Goal: Task Accomplishment & Management: Use online tool/utility

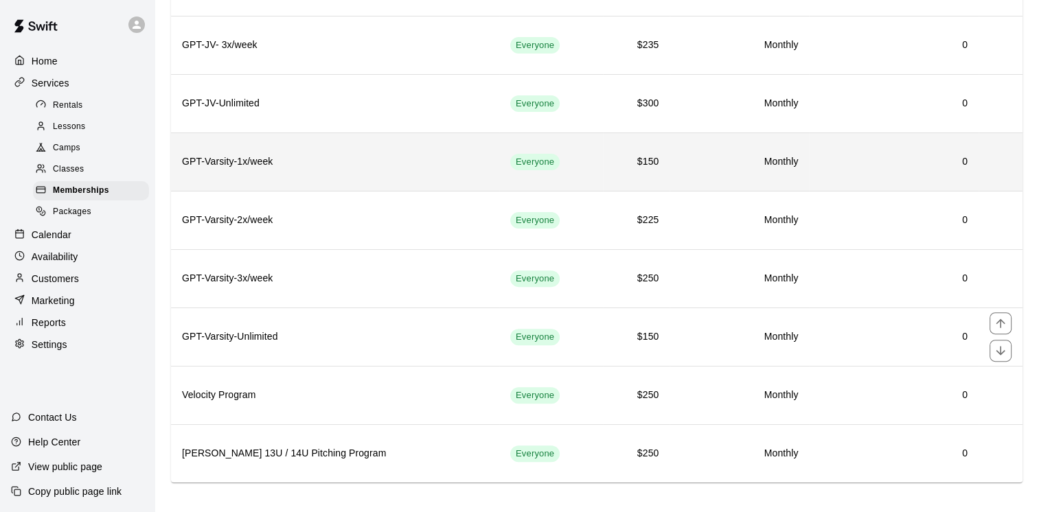
scroll to position [414, 0]
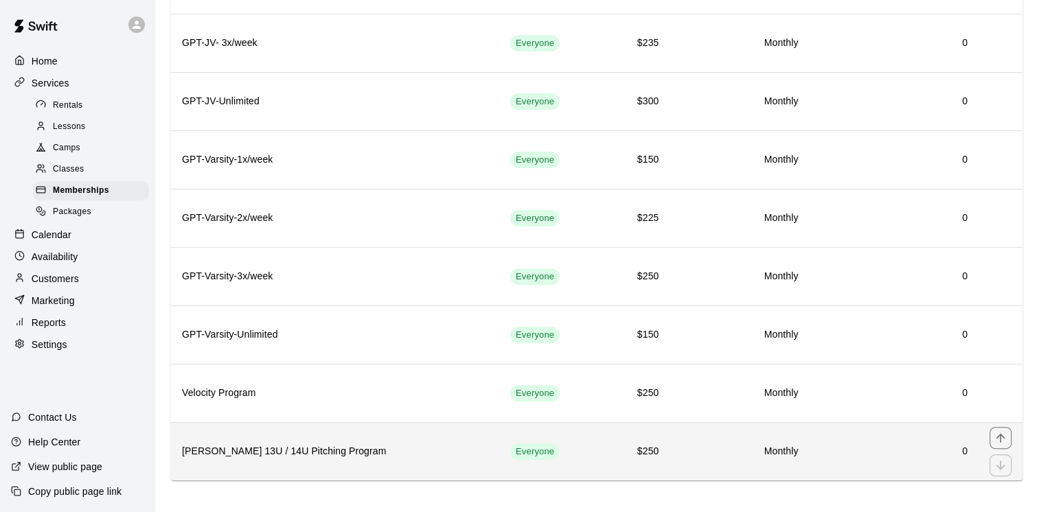
click at [320, 444] on h6 "[PERSON_NAME] 13U / 14U Pitching Program" at bounding box center [335, 451] width 306 height 15
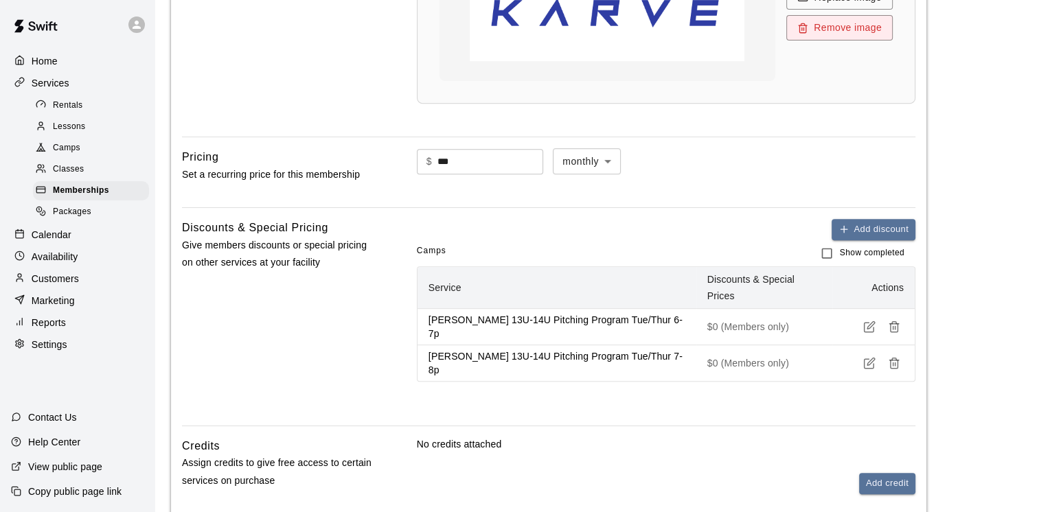
scroll to position [687, 0]
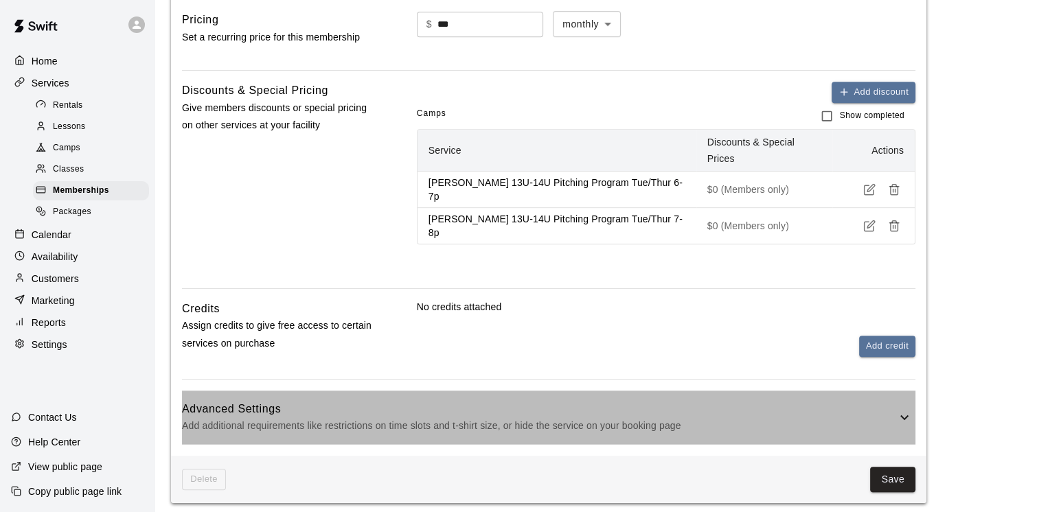
click at [899, 409] on icon at bounding box center [904, 417] width 16 height 16
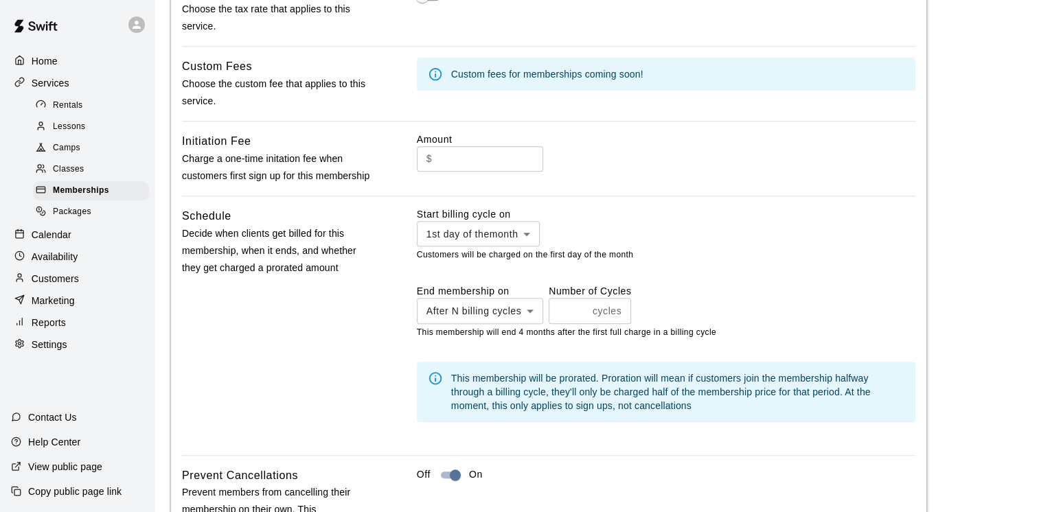
scroll to position [1185, 0]
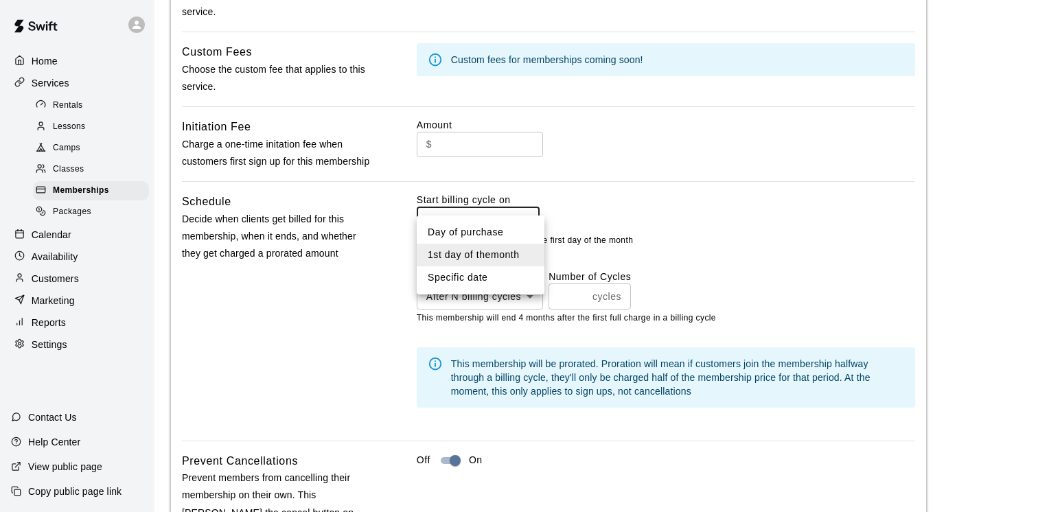
click at [697, 205] on div at bounding box center [524, 256] width 1049 height 512
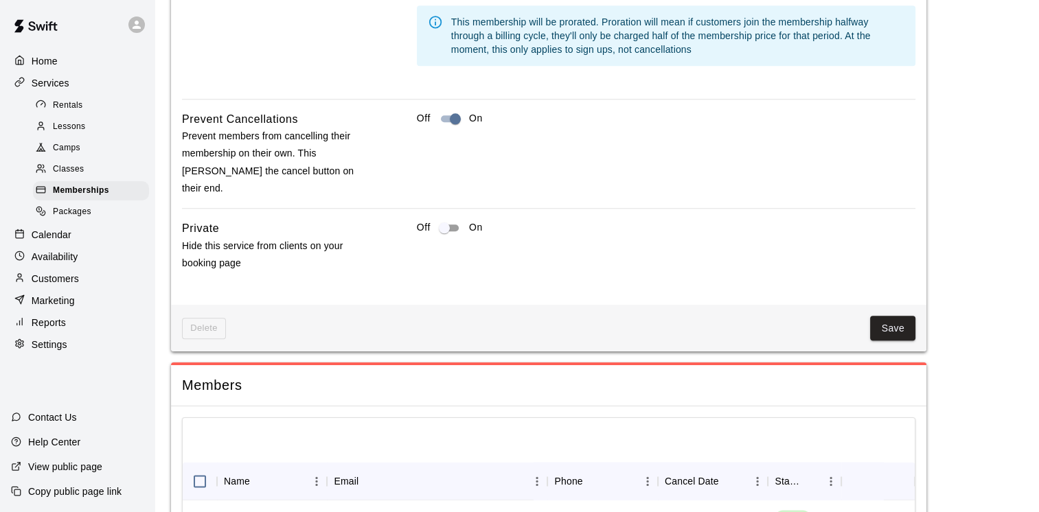
scroll to position [1597, 0]
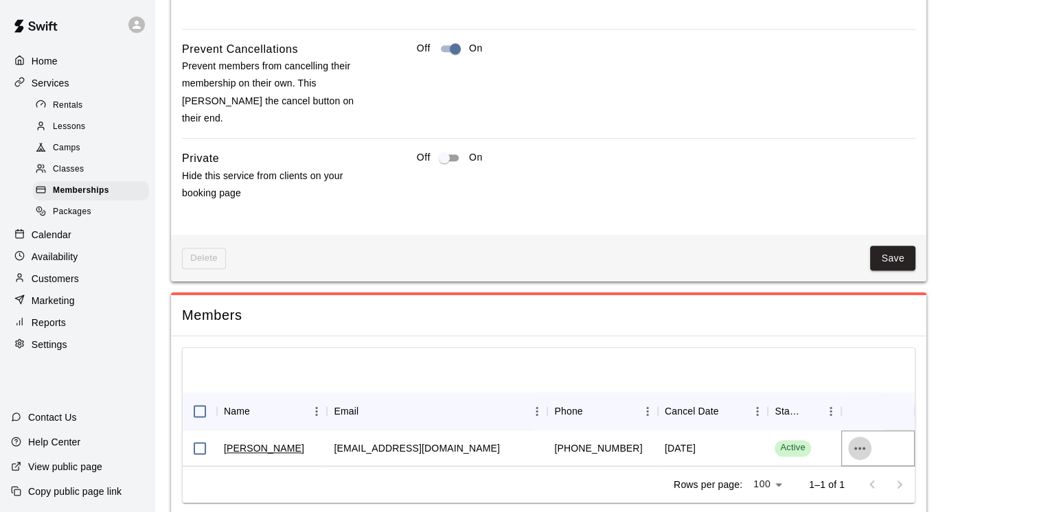
click at [858, 440] on icon "more actions" at bounding box center [859, 448] width 16 height 16
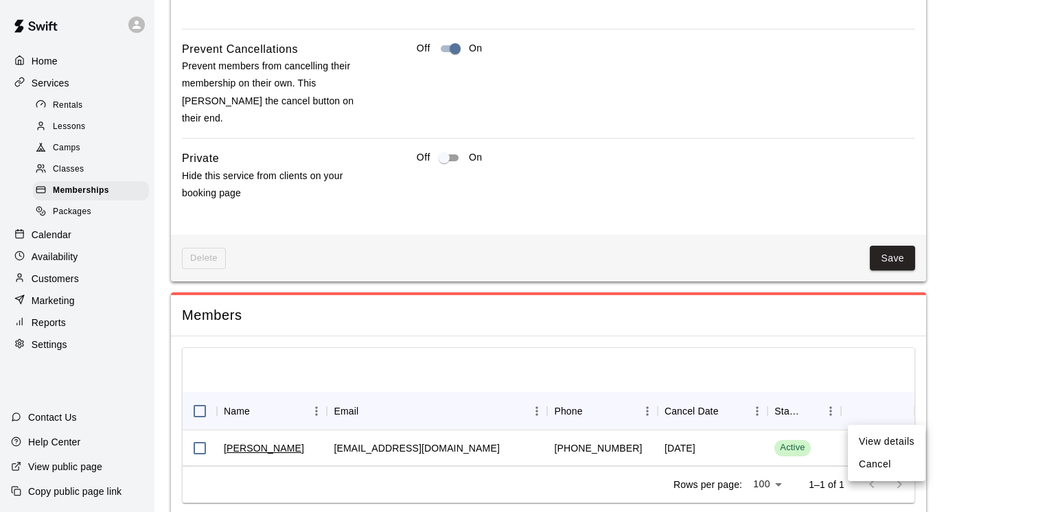
click at [903, 439] on li "View details" at bounding box center [887, 441] width 78 height 23
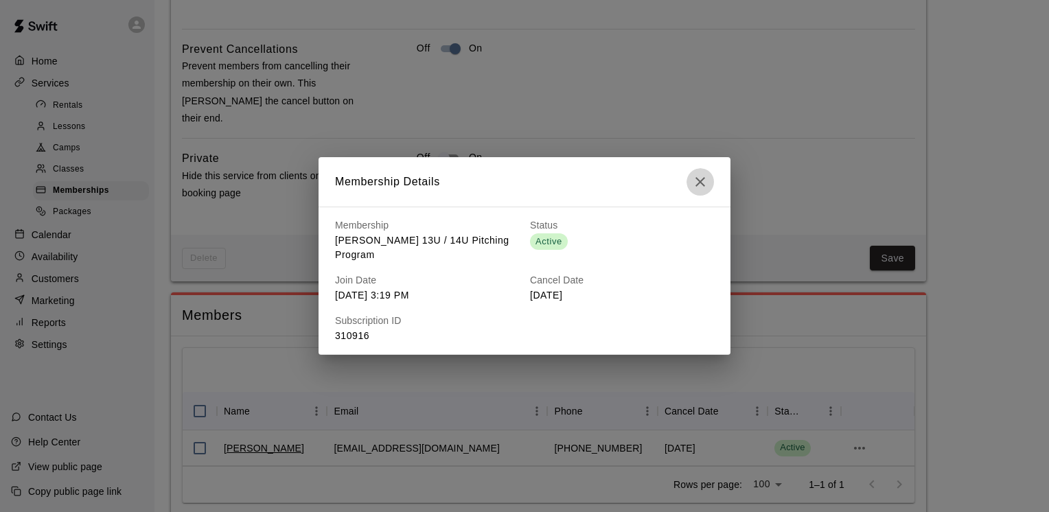
click at [700, 190] on icon "button" at bounding box center [700, 182] width 16 height 16
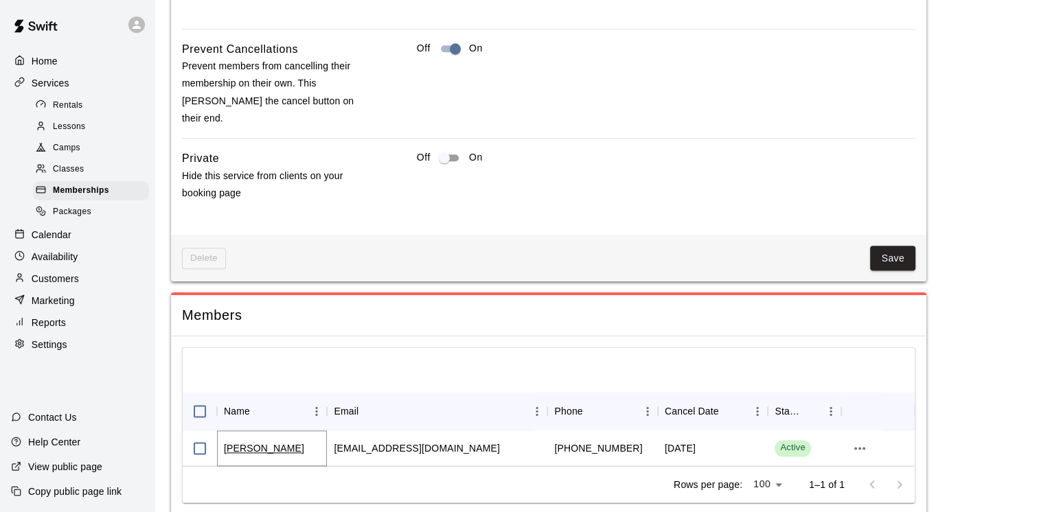
click at [255, 441] on link "[PERSON_NAME]" at bounding box center [264, 448] width 80 height 14
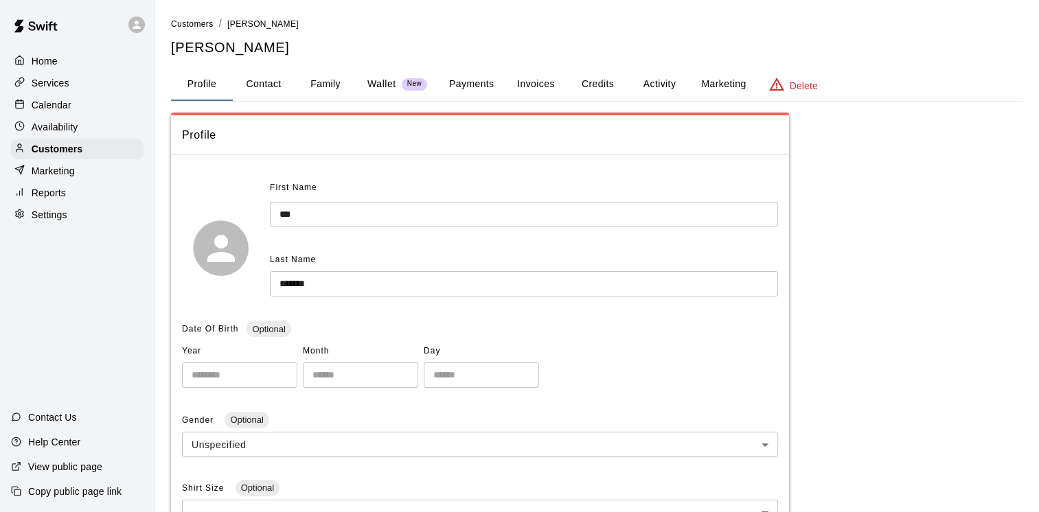
click at [474, 82] on button "Payments" at bounding box center [471, 84] width 67 height 33
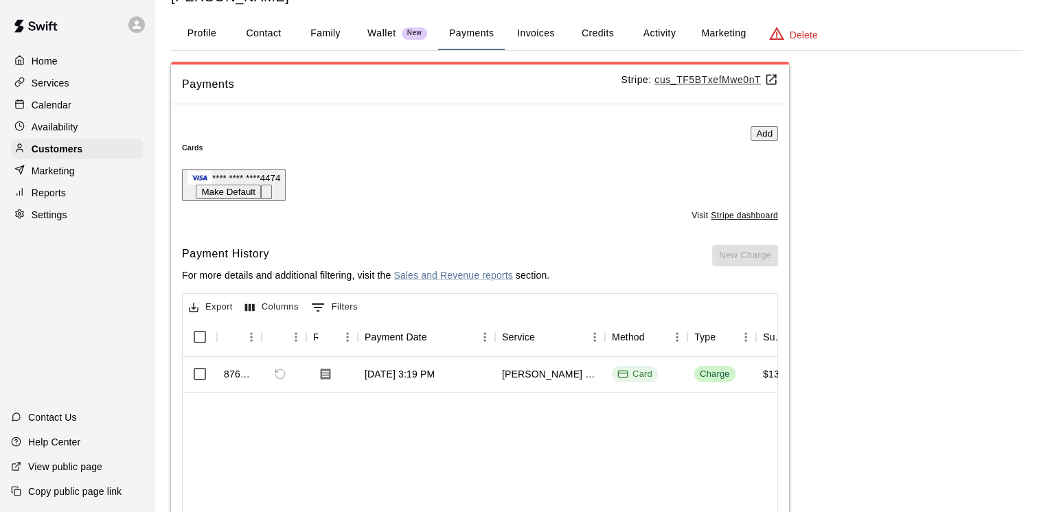
scroll to position [43, 0]
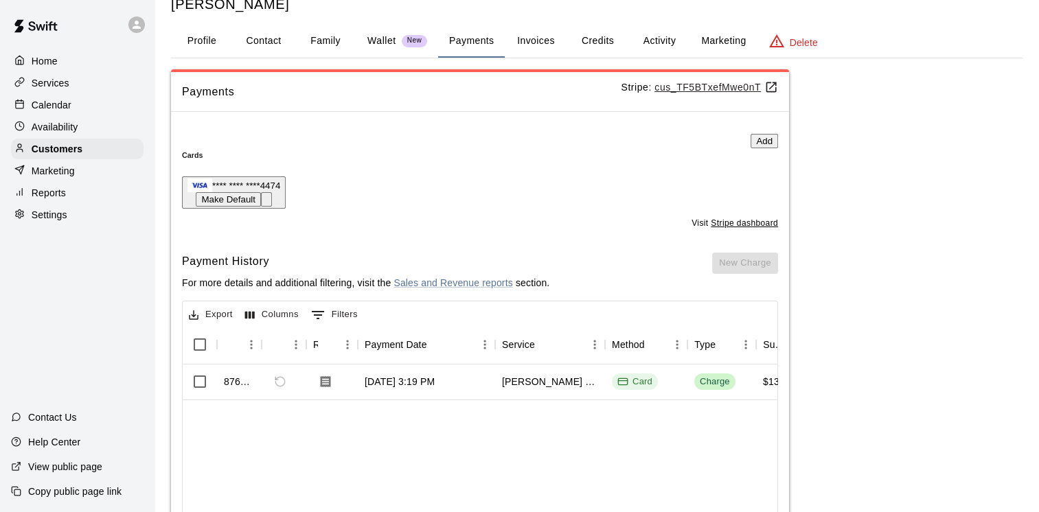
click at [548, 45] on button "Invoices" at bounding box center [536, 41] width 62 height 33
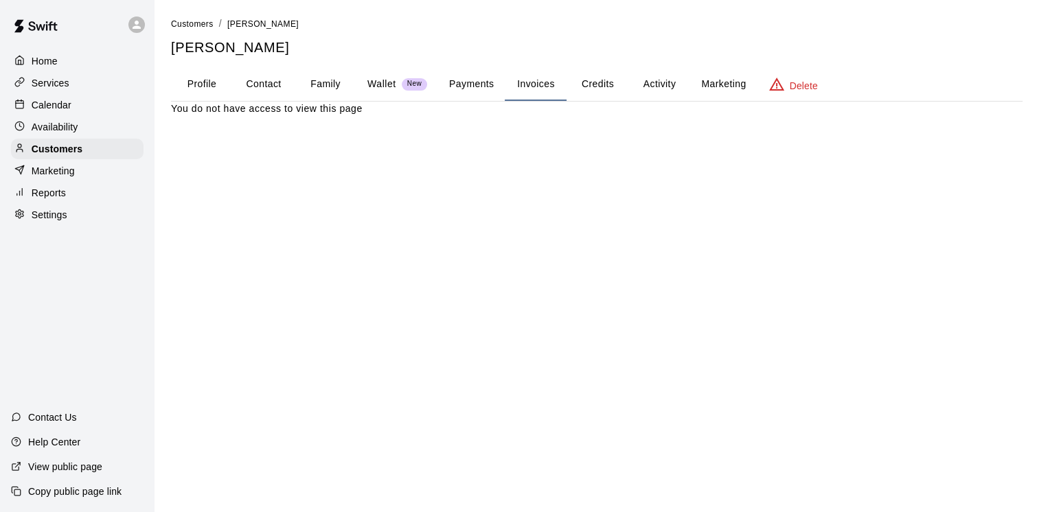
scroll to position [0, 0]
click at [472, 84] on button "Payments" at bounding box center [471, 84] width 67 height 33
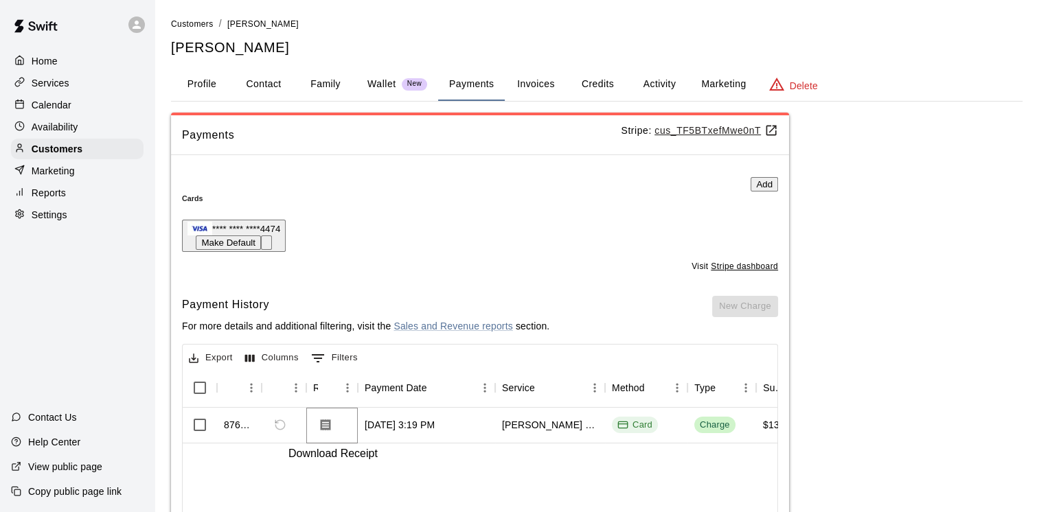
click at [328, 431] on icon "Download Receipt" at bounding box center [326, 425] width 10 height 12
click at [93, 89] on div "Services" at bounding box center [77, 83] width 133 height 21
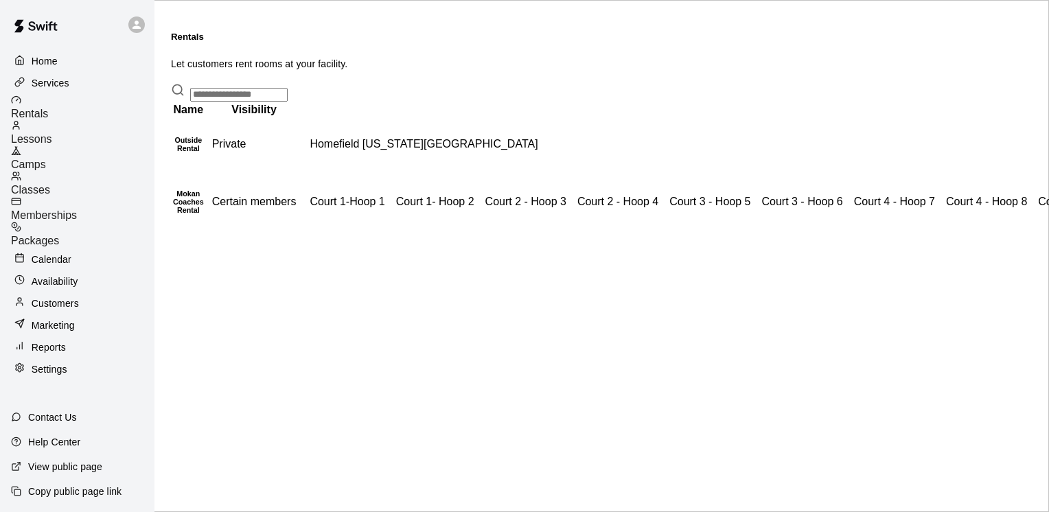
click at [77, 209] on span "Memberships" at bounding box center [44, 215] width 66 height 12
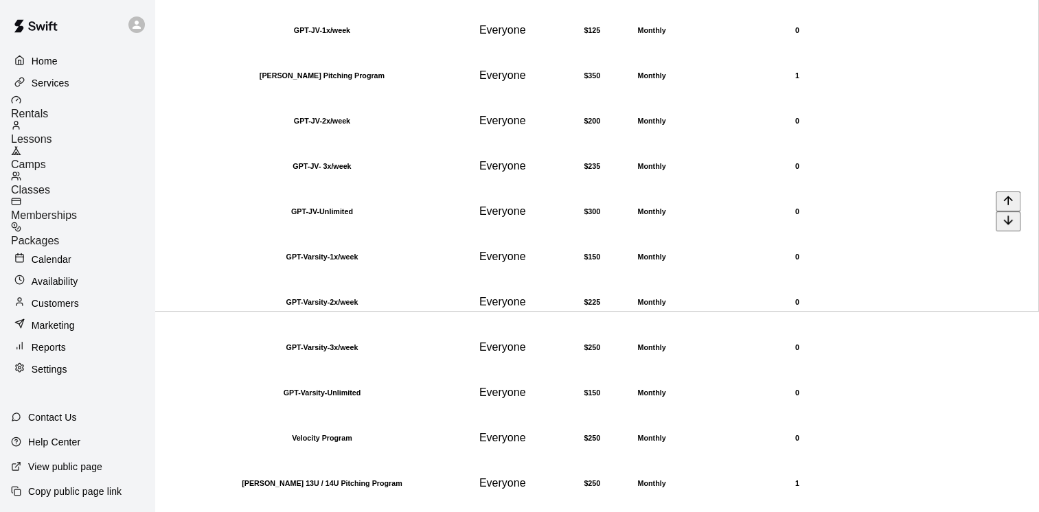
scroll to position [275, 0]
click at [373, 71] on h6 "[PERSON_NAME] Pitching Program" at bounding box center [322, 75] width 298 height 8
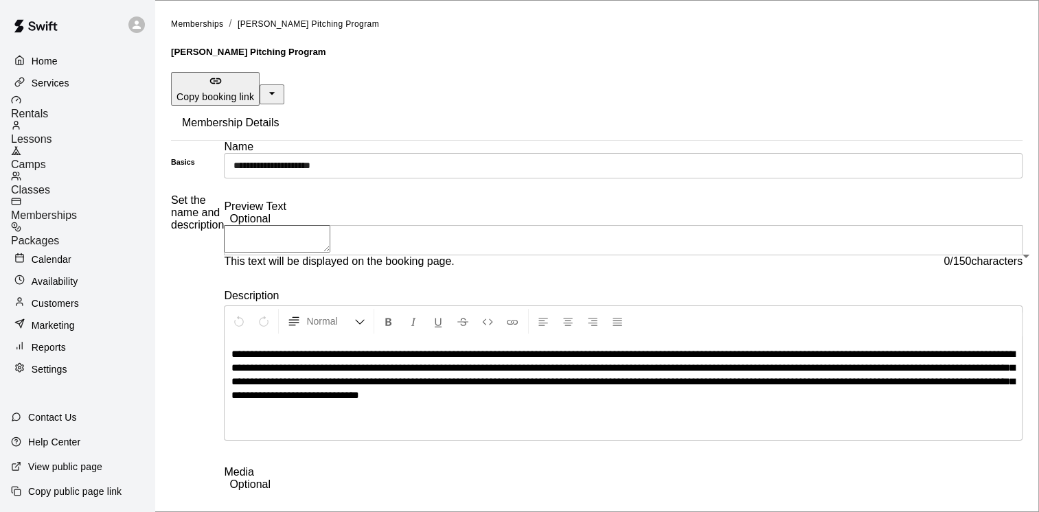
click at [77, 209] on span "Memberships" at bounding box center [44, 215] width 66 height 12
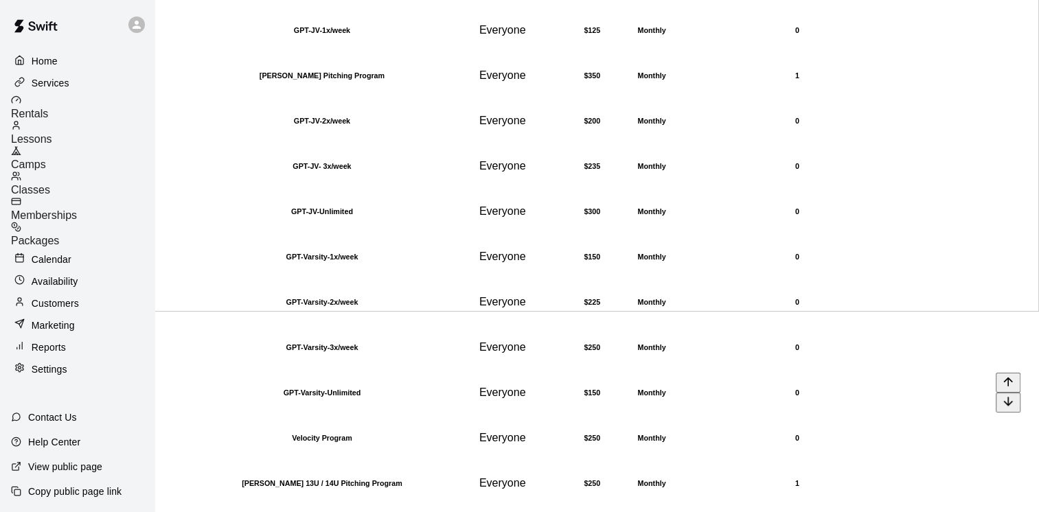
scroll to position [414, 0]
click at [317, 479] on h6 "[PERSON_NAME] 13U / 14U Pitching Program" at bounding box center [322, 483] width 298 height 8
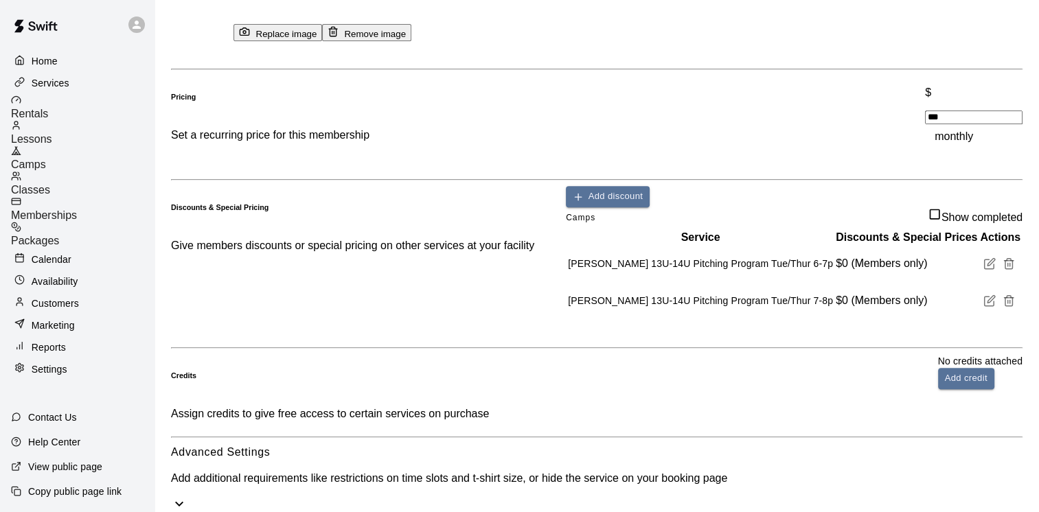
scroll to position [687, 0]
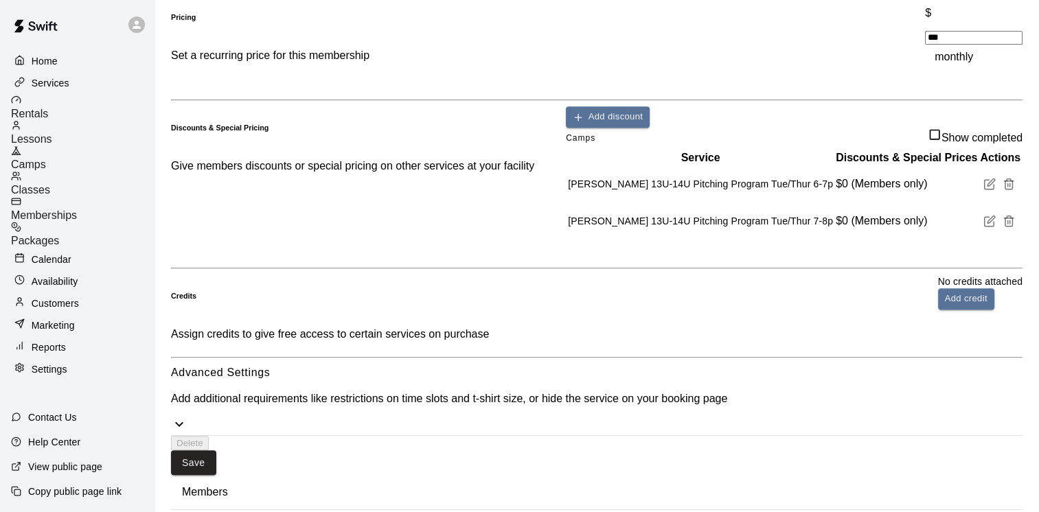
click at [892, 393] on p "Add additional requirements like restrictions on time slots and t-shirt size, o…" at bounding box center [596, 399] width 851 height 12
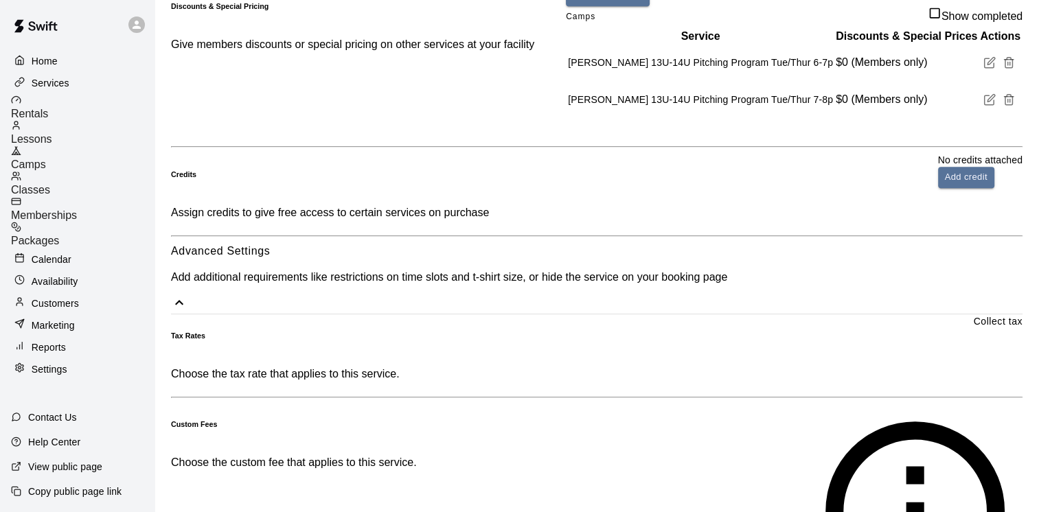
scroll to position [618, 0]
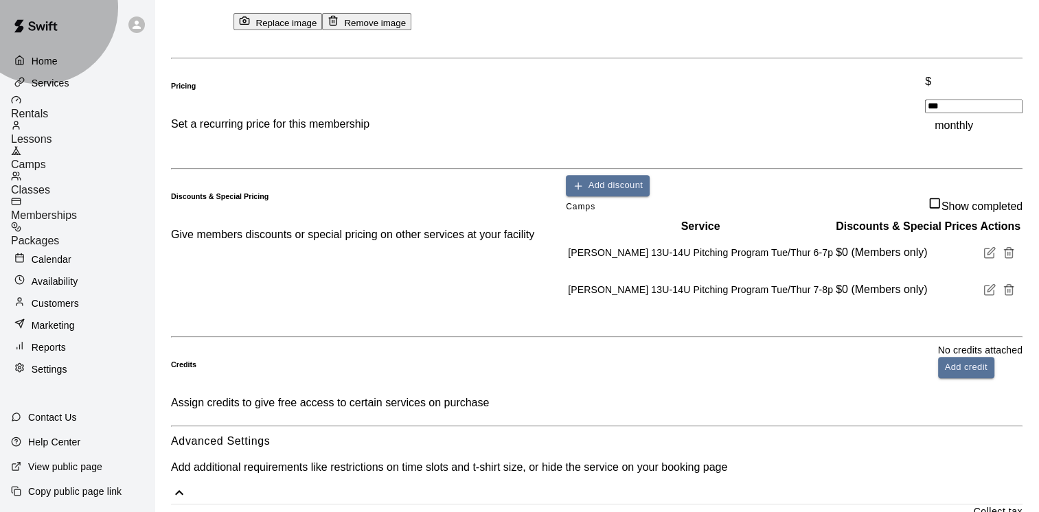
click at [46, 159] on span "Camps" at bounding box center [28, 165] width 35 height 12
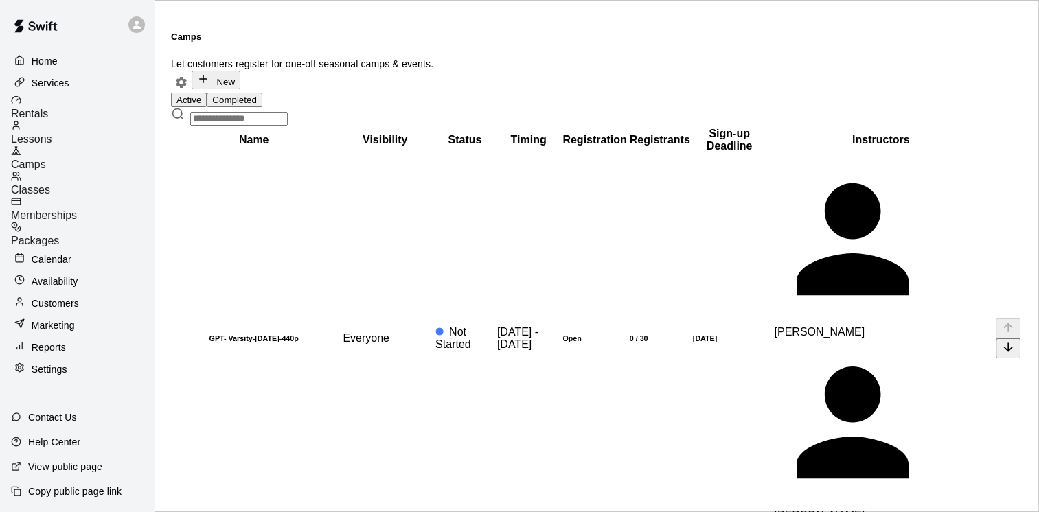
click at [378, 332] on div "Everyone" at bounding box center [384, 338] width 95 height 12
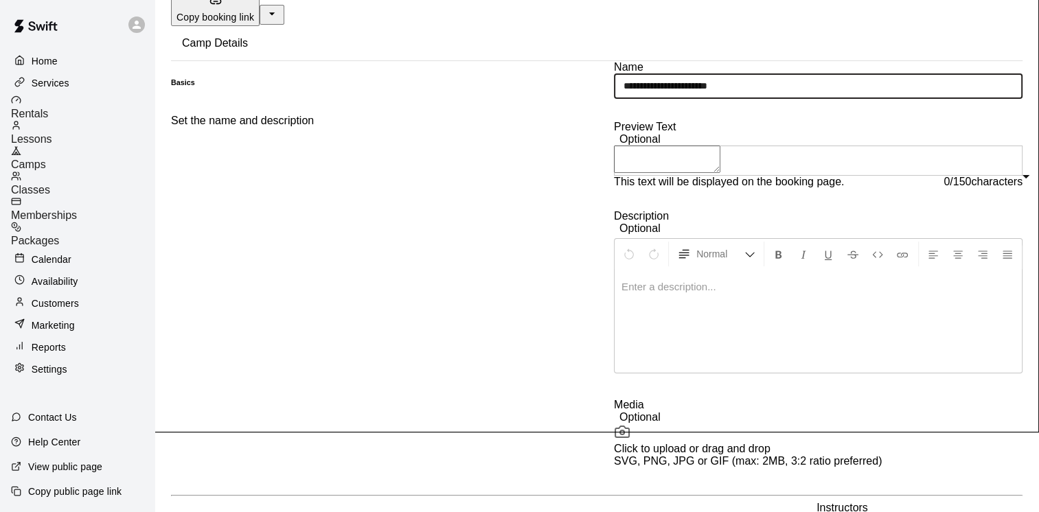
scroll to position [206, 0]
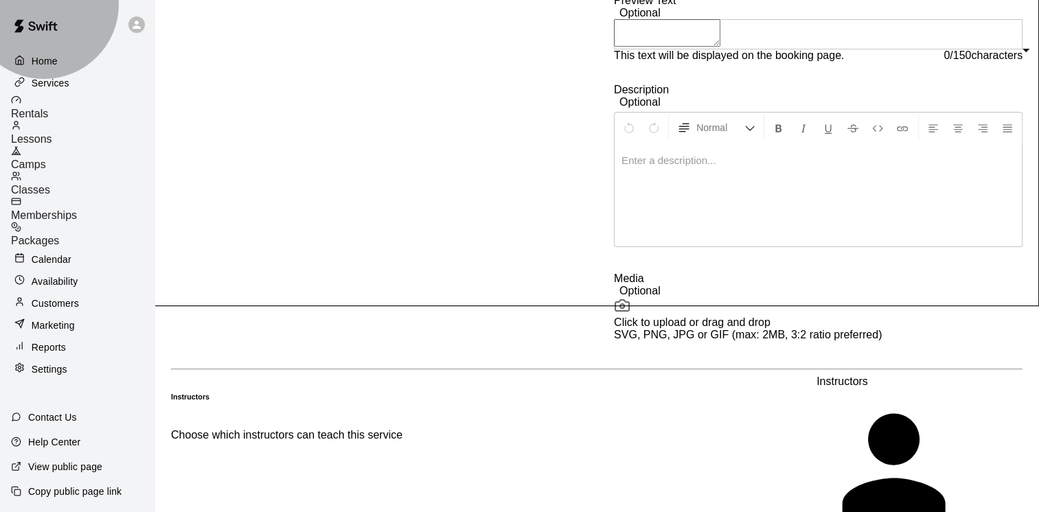
click at [46, 159] on span "Camps" at bounding box center [28, 165] width 35 height 12
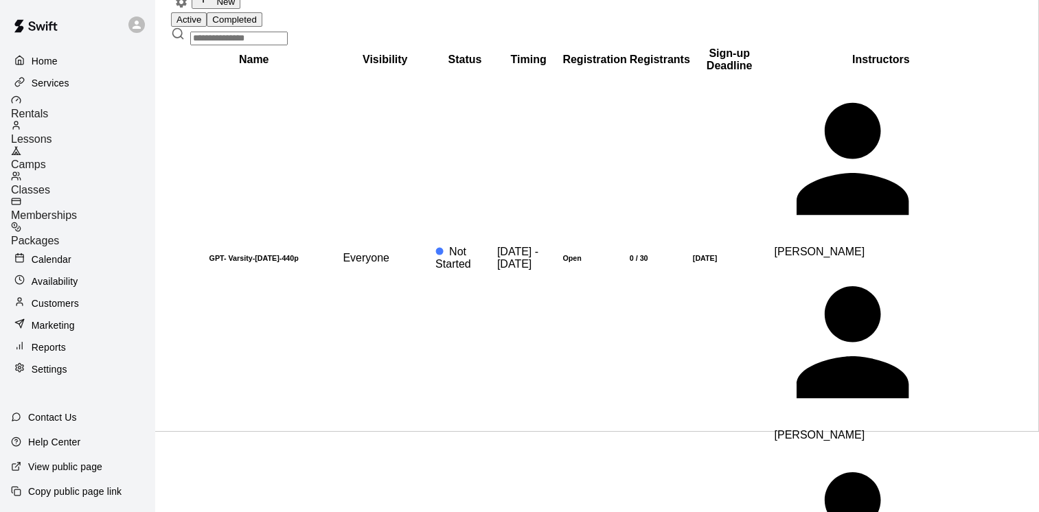
scroll to position [206, 0]
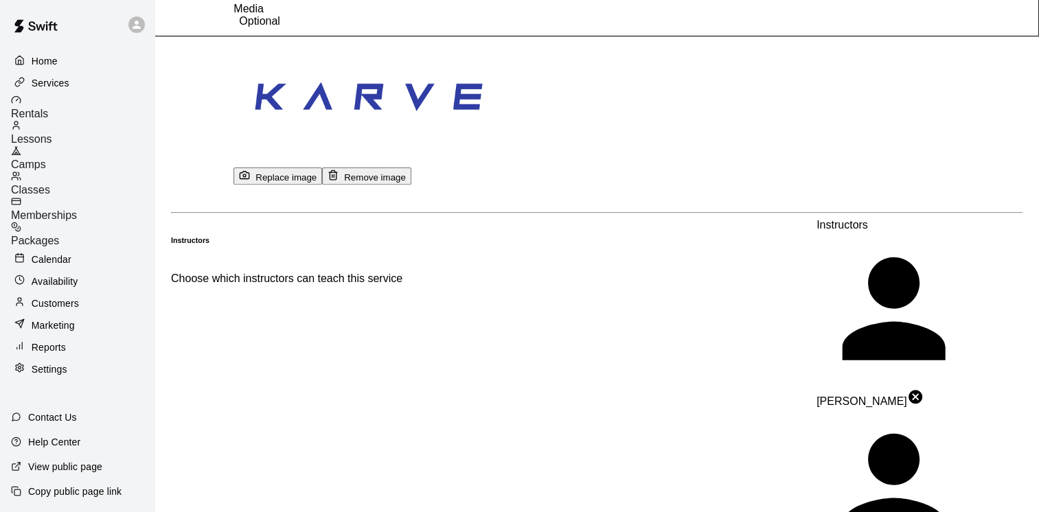
scroll to position [549, 0]
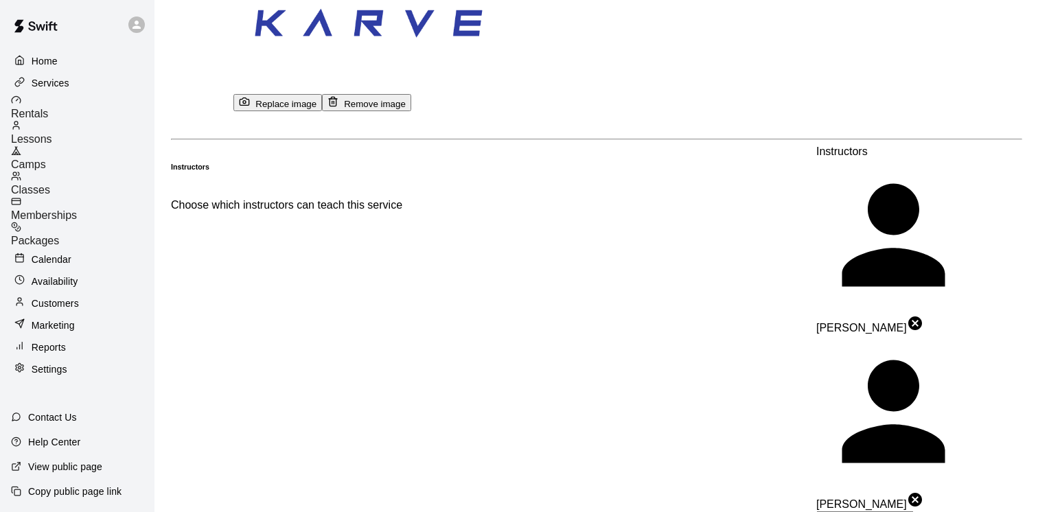
drag, startPoint x: 504, startPoint y: 321, endPoint x: 505, endPoint y: 331, distance: 10.4
type input "******"
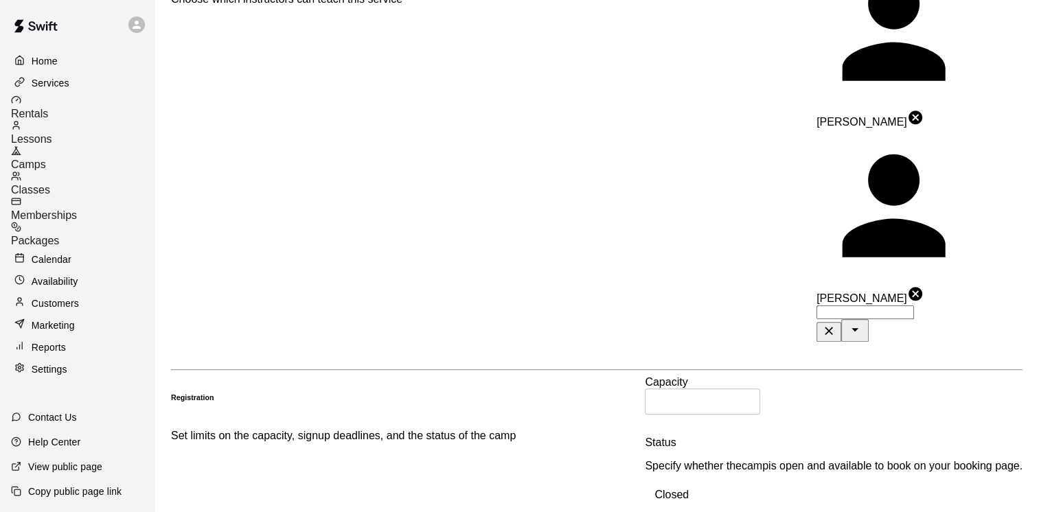
scroll to position [1030, 0]
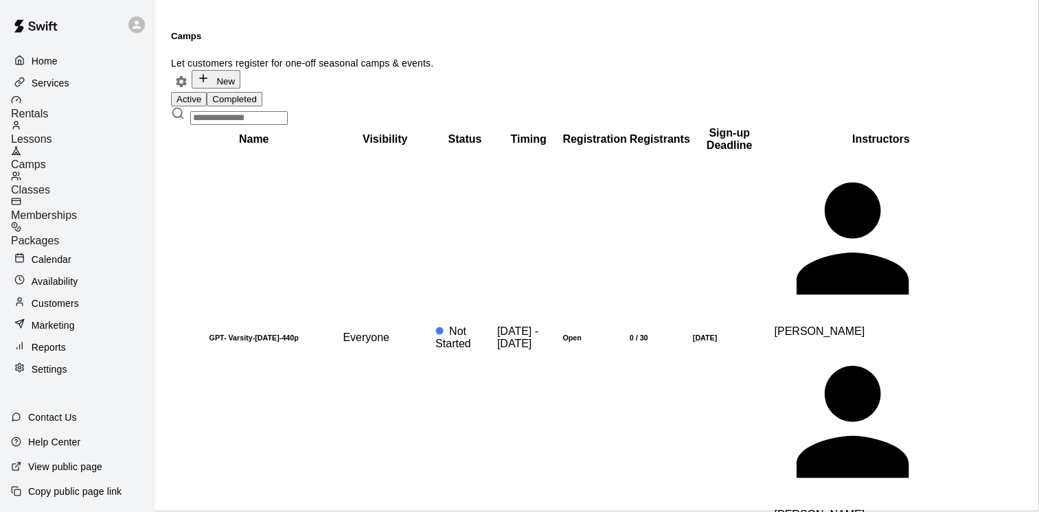
scroll to position [206, 0]
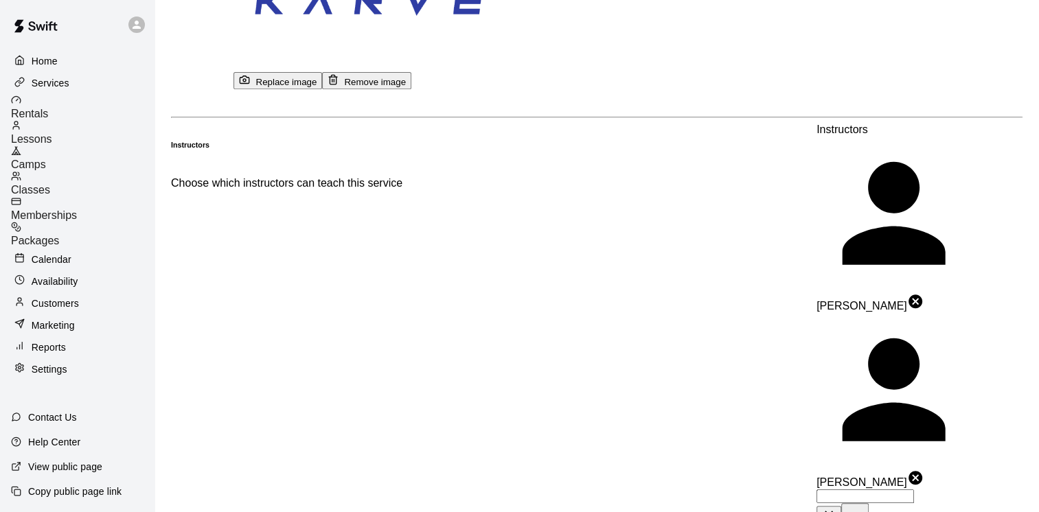
scroll to position [640, 0]
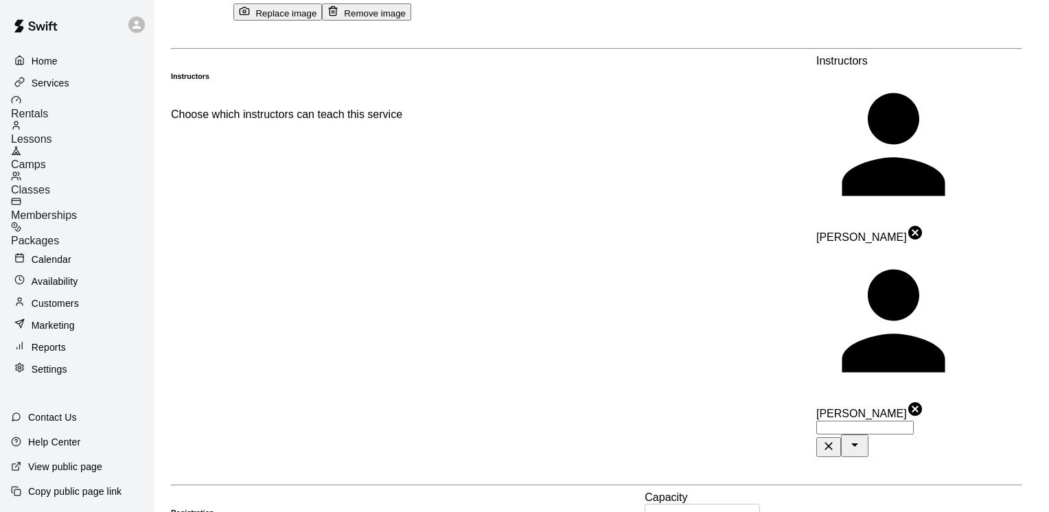
click at [500, 244] on body "**********" at bounding box center [524, 465] width 1049 height 2211
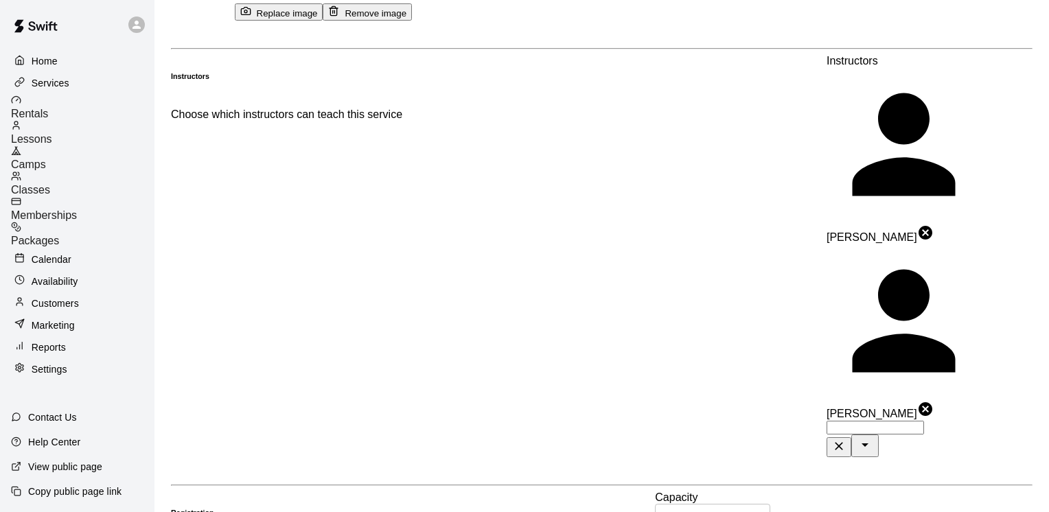
type input "******"
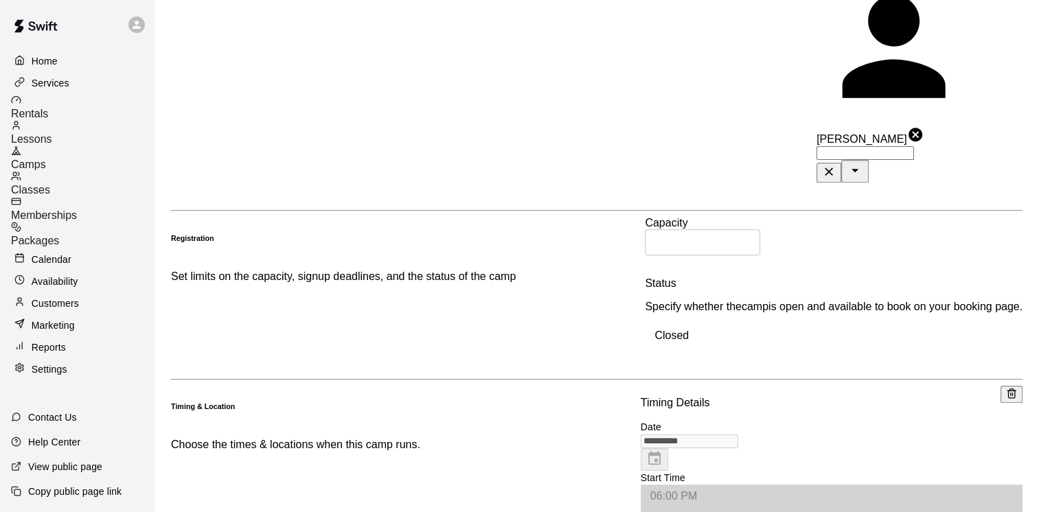
scroll to position [1189, 0]
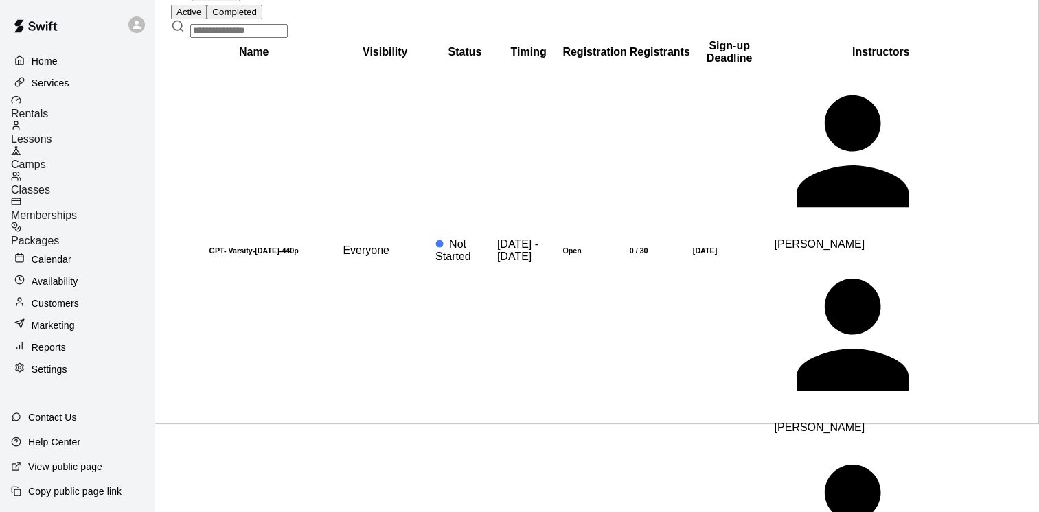
scroll to position [137, 0]
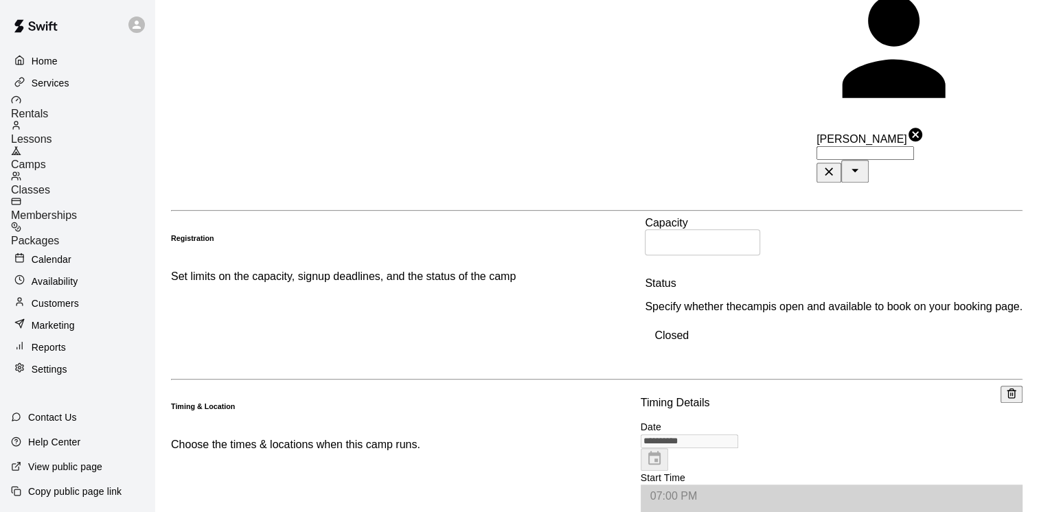
scroll to position [1030, 0]
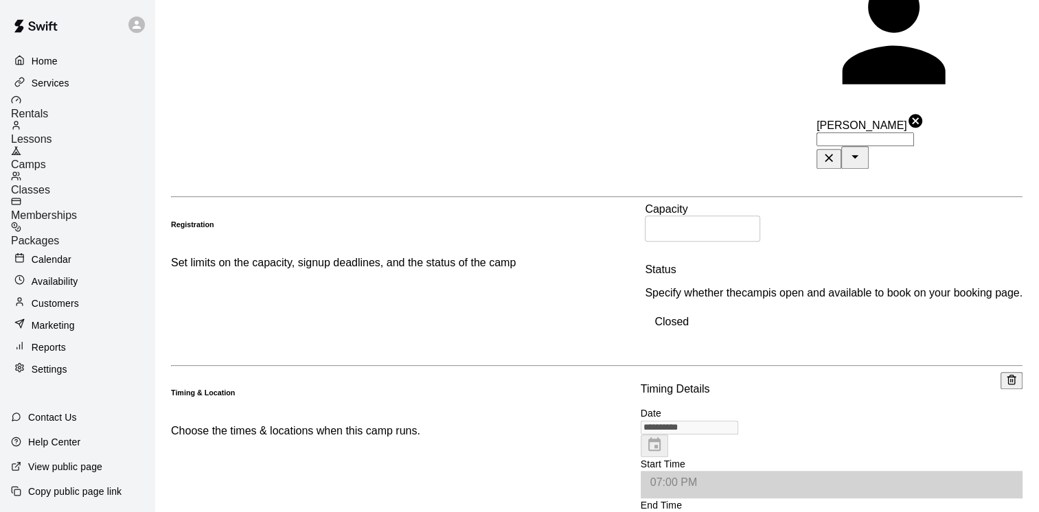
scroll to position [755, 0]
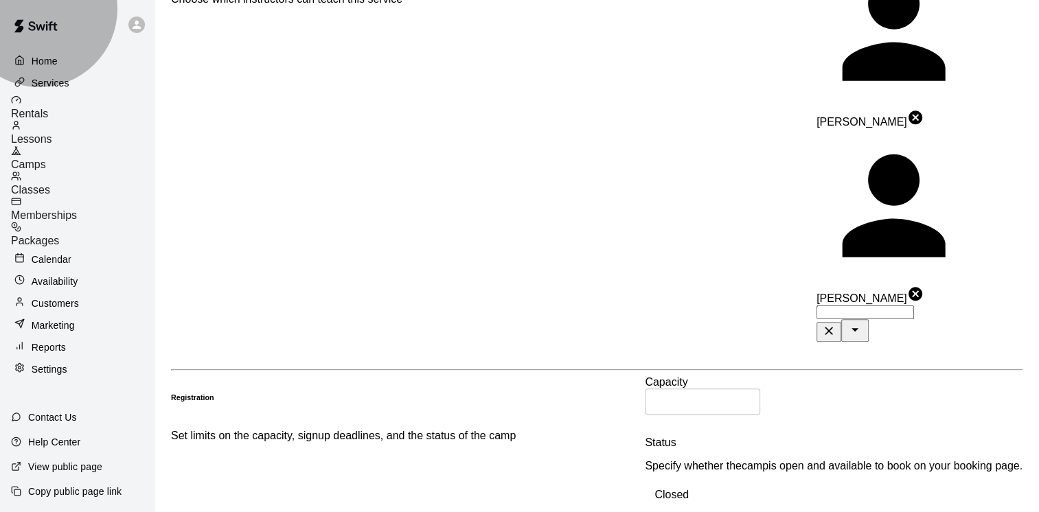
click at [46, 159] on span "Camps" at bounding box center [28, 165] width 35 height 12
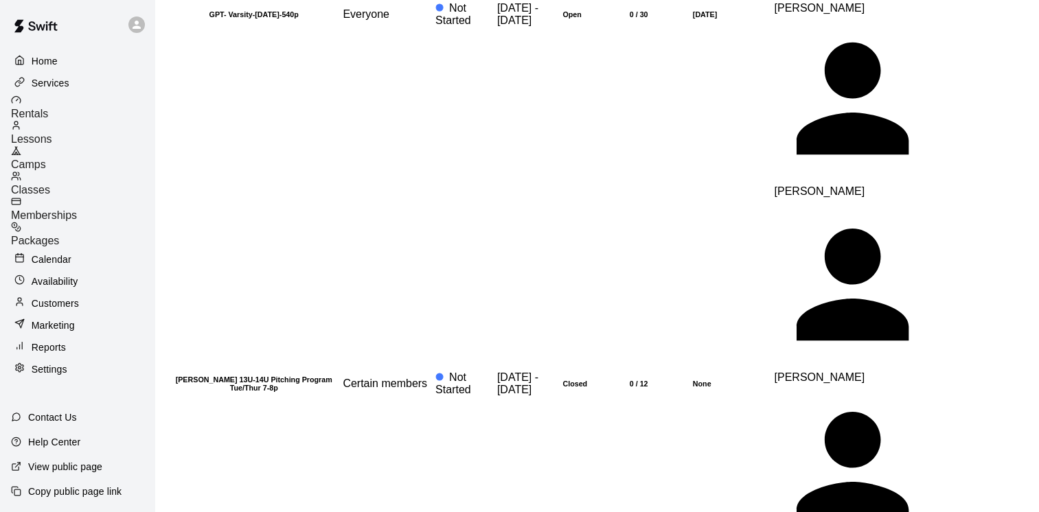
scroll to position [1167, 0]
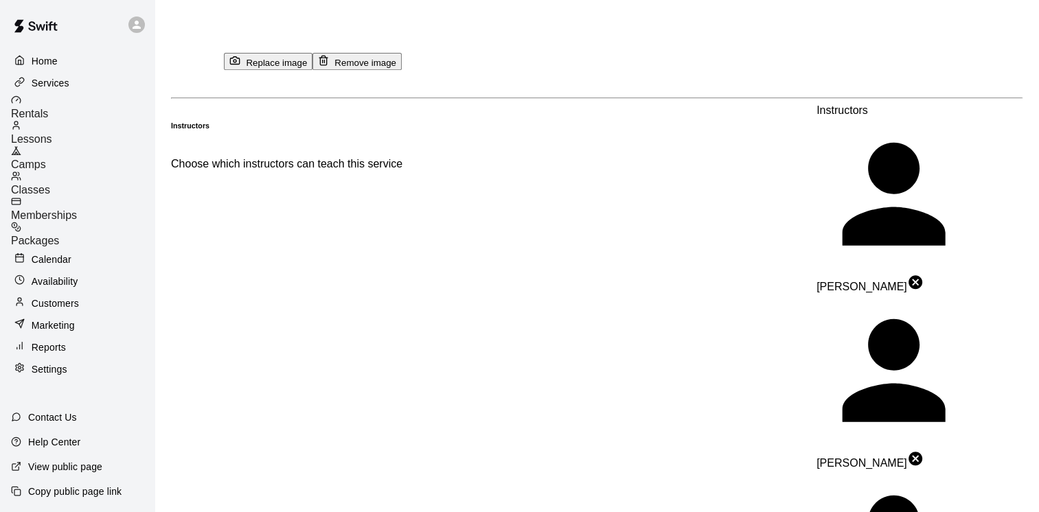
scroll to position [590, 0]
click at [98, 153] on div "Camps" at bounding box center [82, 158] width 143 height 25
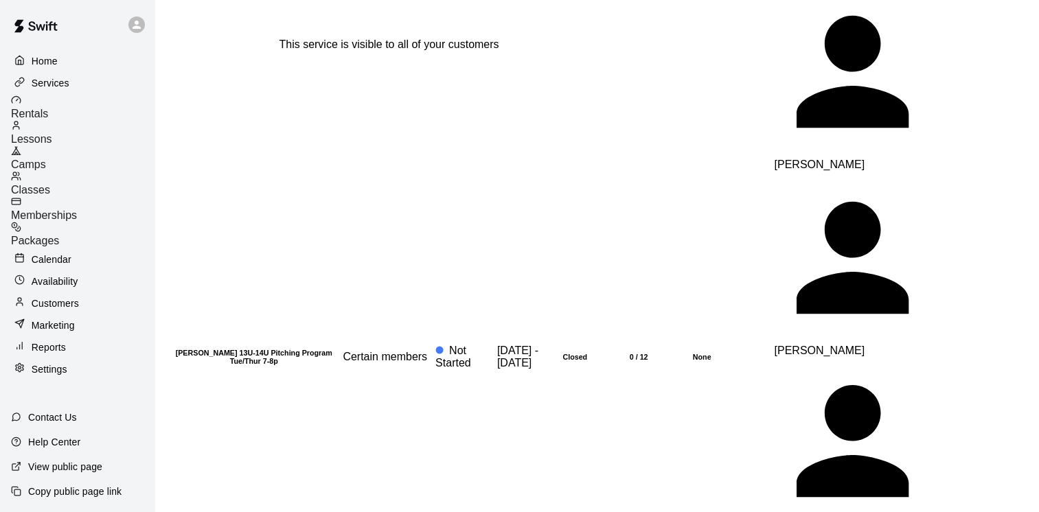
scroll to position [1098, 0]
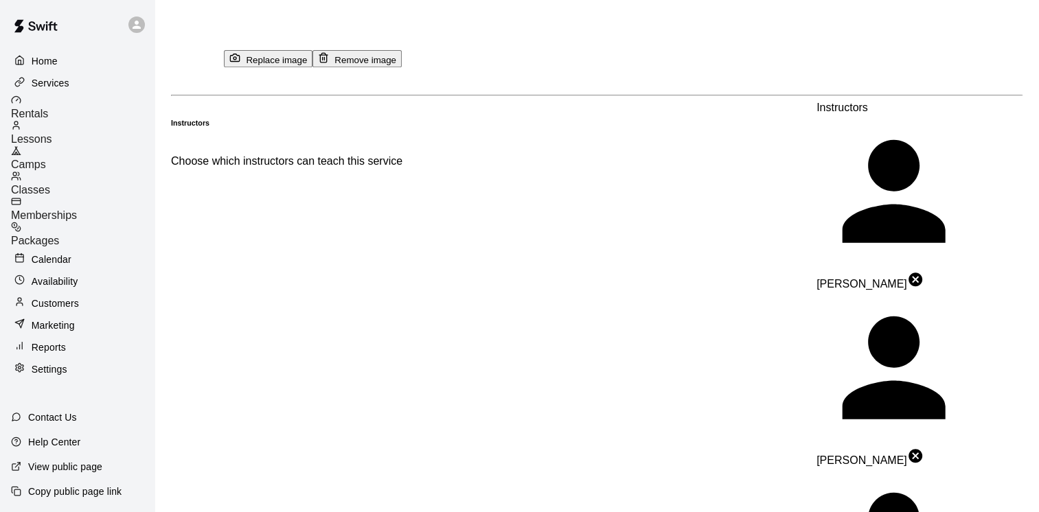
scroll to position [618, 0]
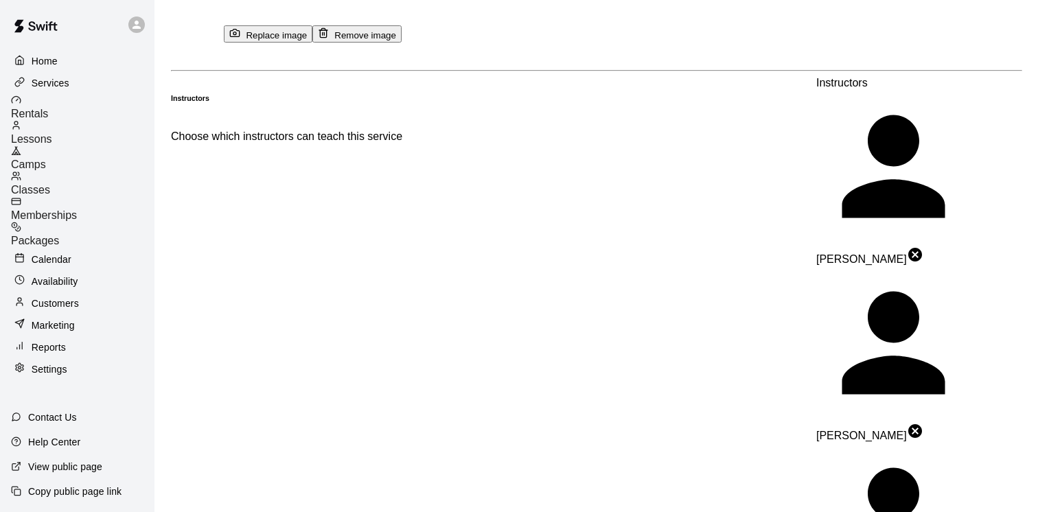
type input "******"
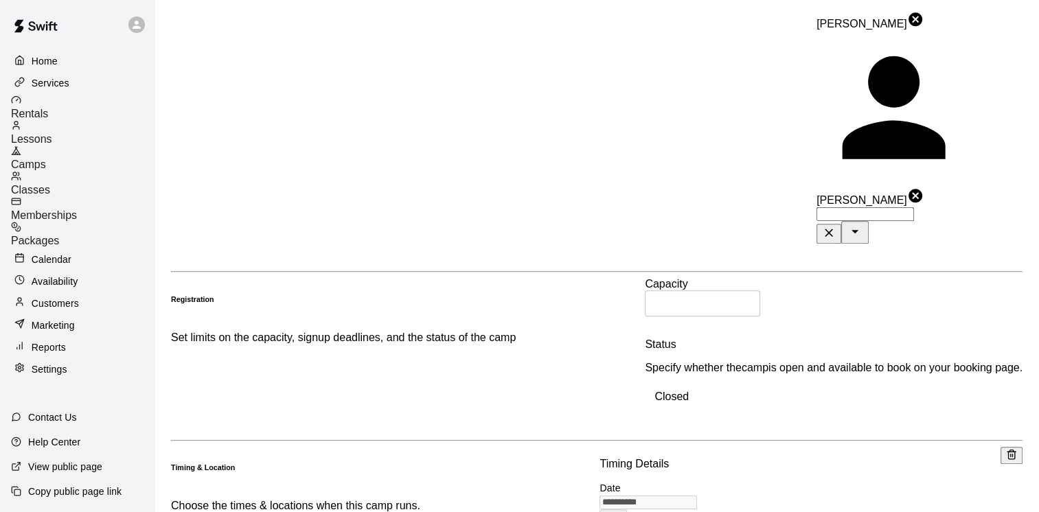
scroll to position [1236, 0]
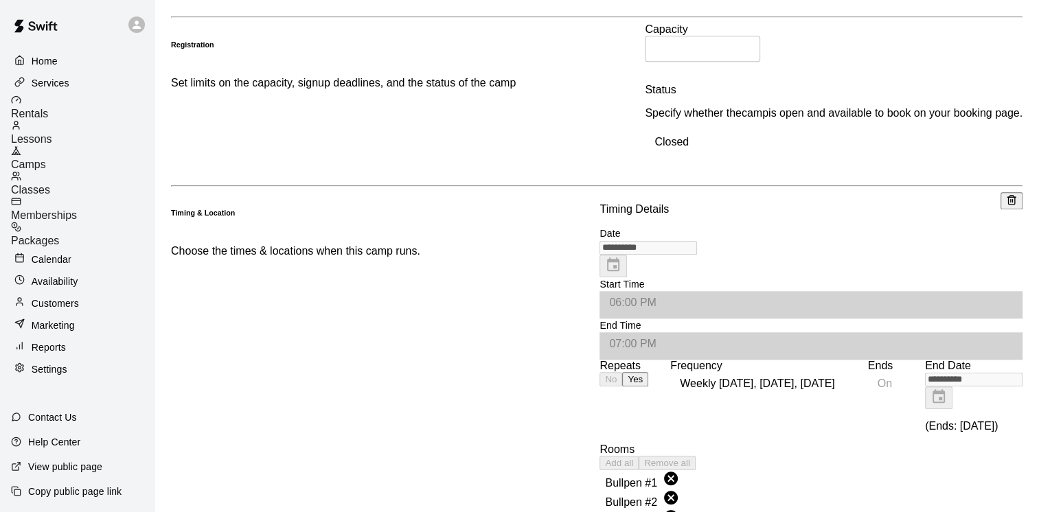
scroll to position [1442, 0]
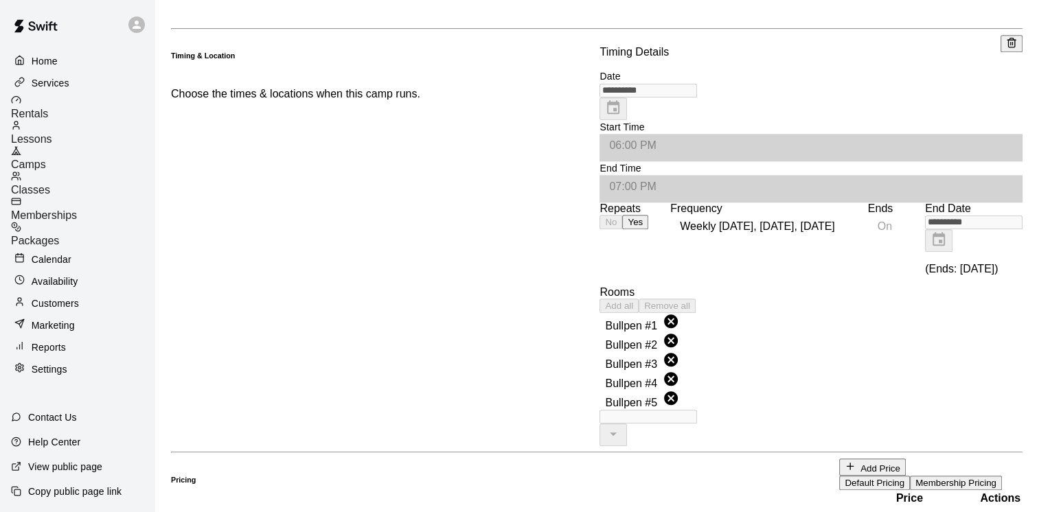
type input "**"
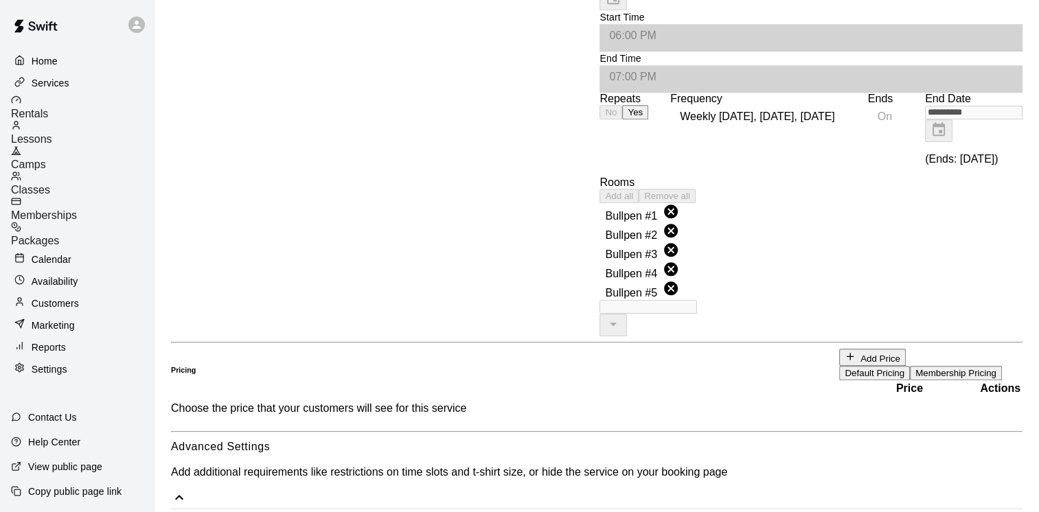
scroll to position [1716, 0]
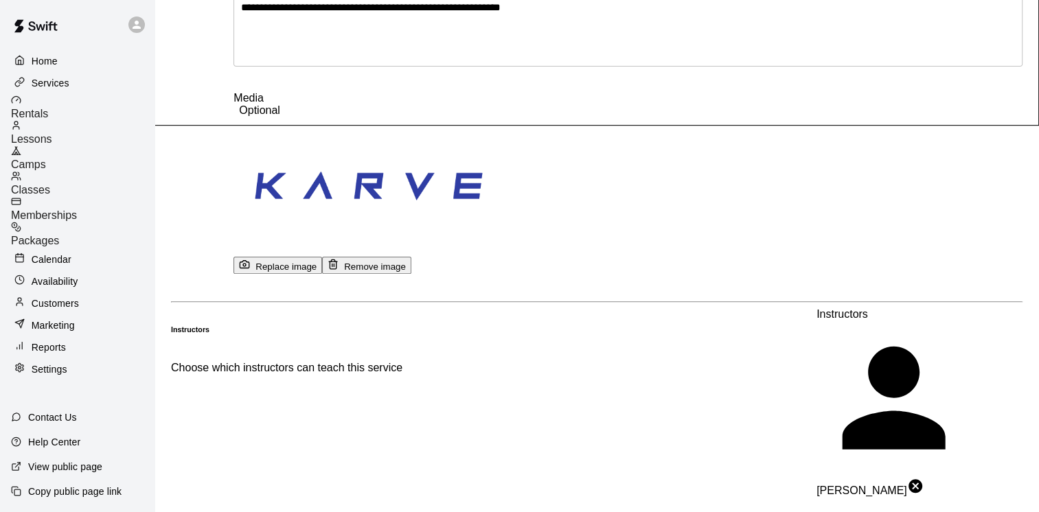
scroll to position [549, 0]
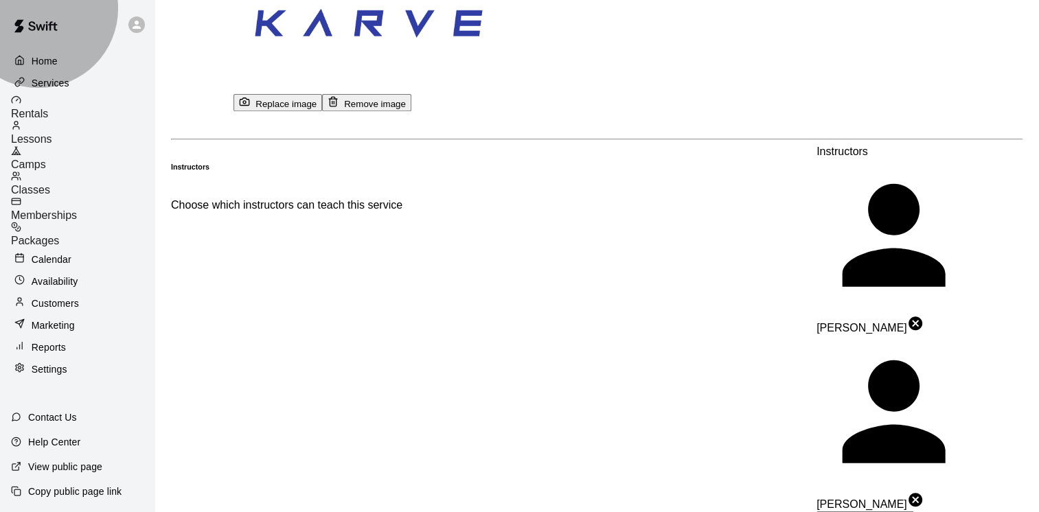
click at [46, 159] on span "Camps" at bounding box center [28, 165] width 35 height 12
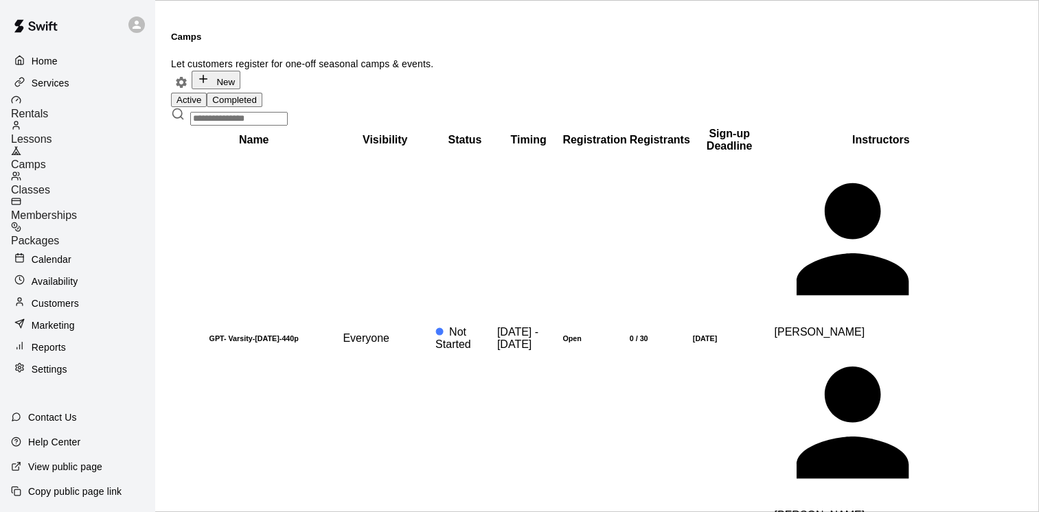
scroll to position [206, 0]
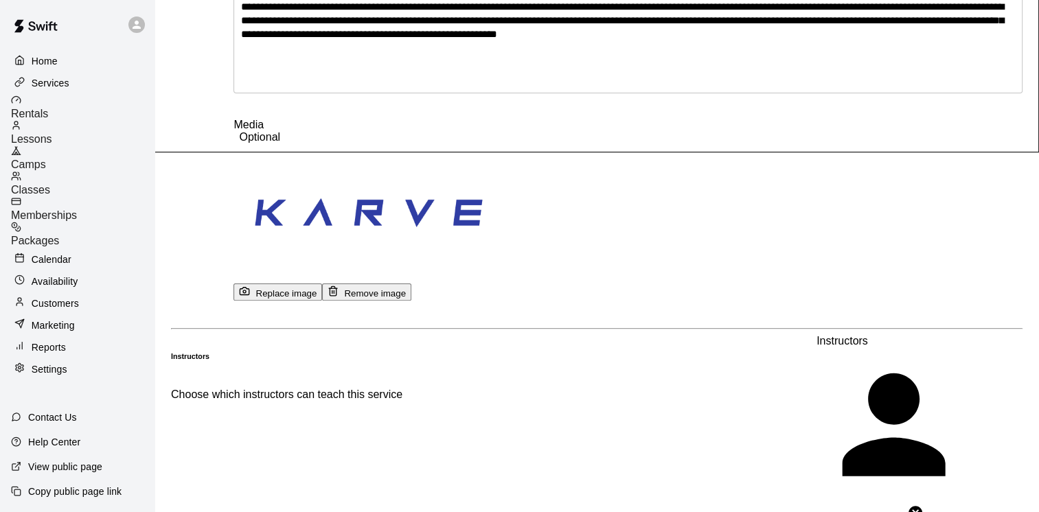
scroll to position [549, 0]
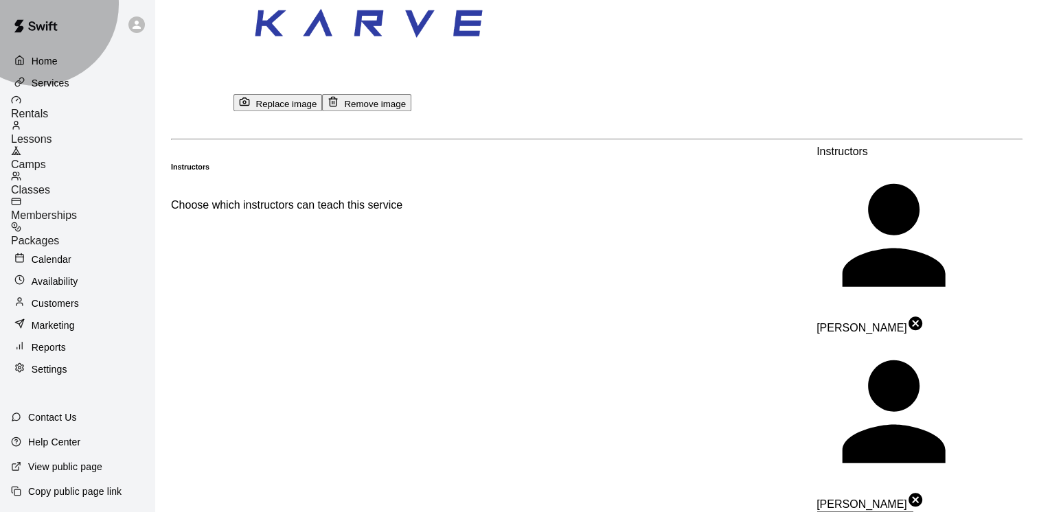
click at [46, 159] on span "Camps" at bounding box center [28, 165] width 35 height 12
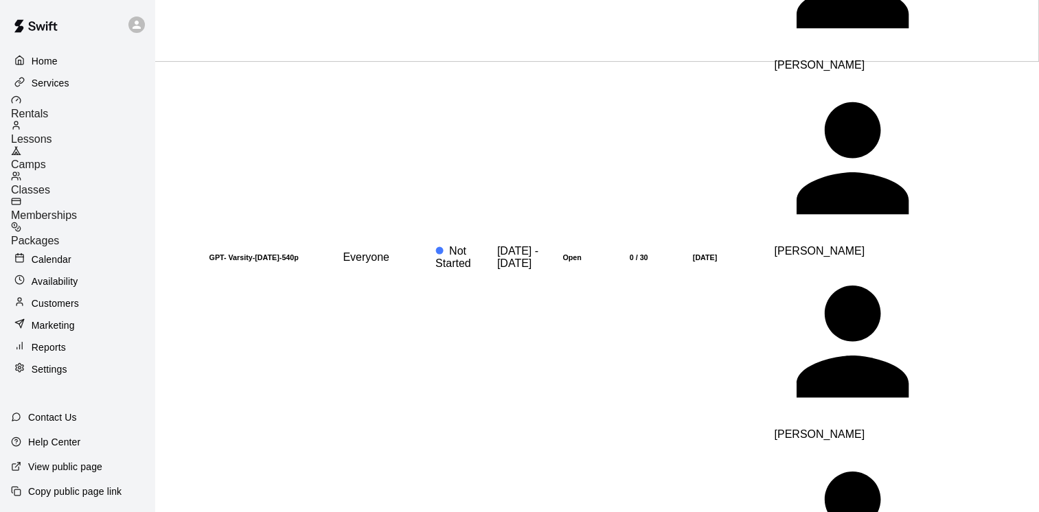
scroll to position [481, 0]
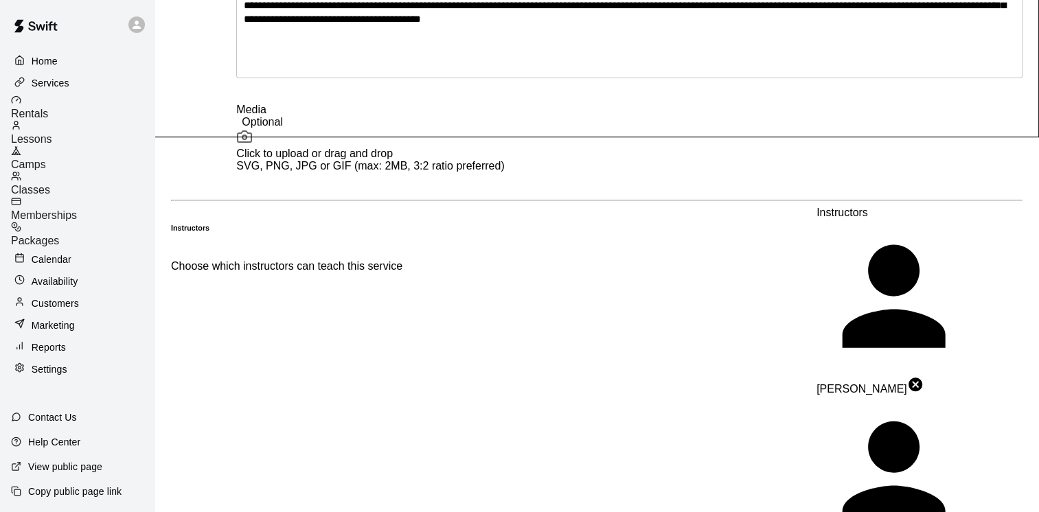
scroll to position [549, 0]
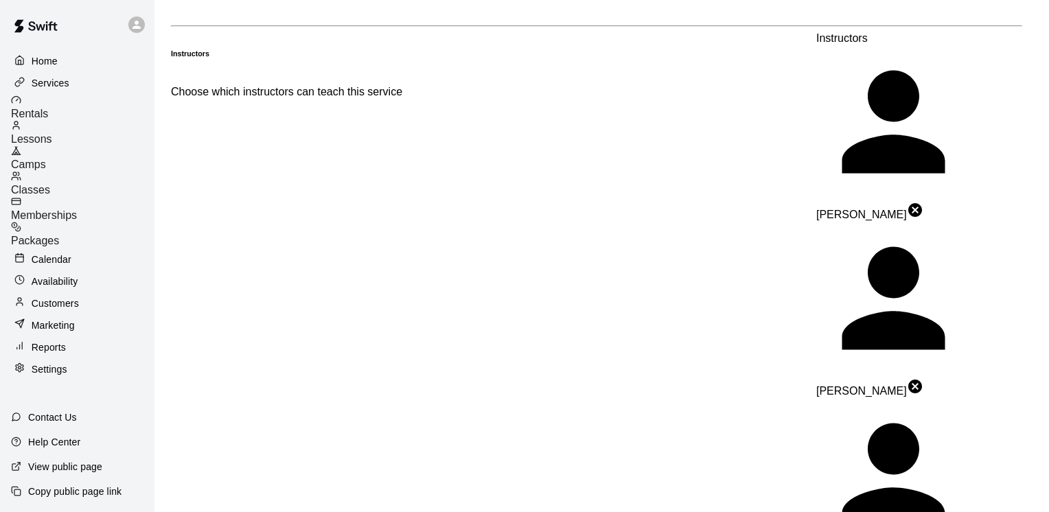
type input "******"
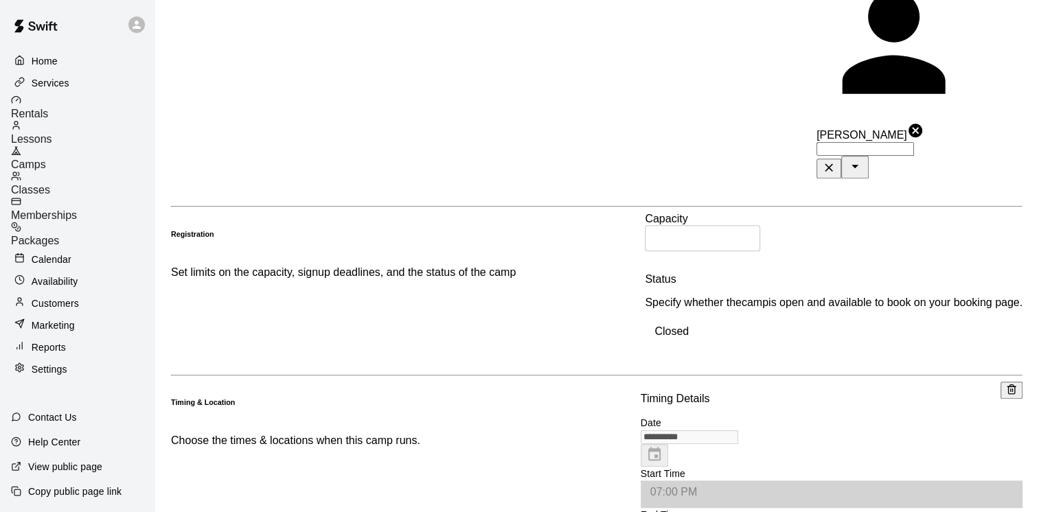
scroll to position [1098, 0]
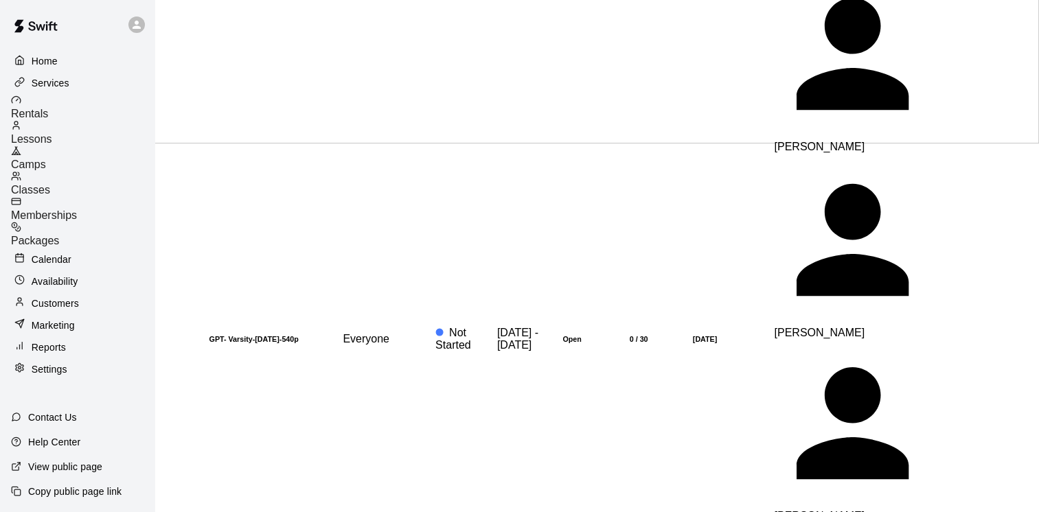
scroll to position [412, 0]
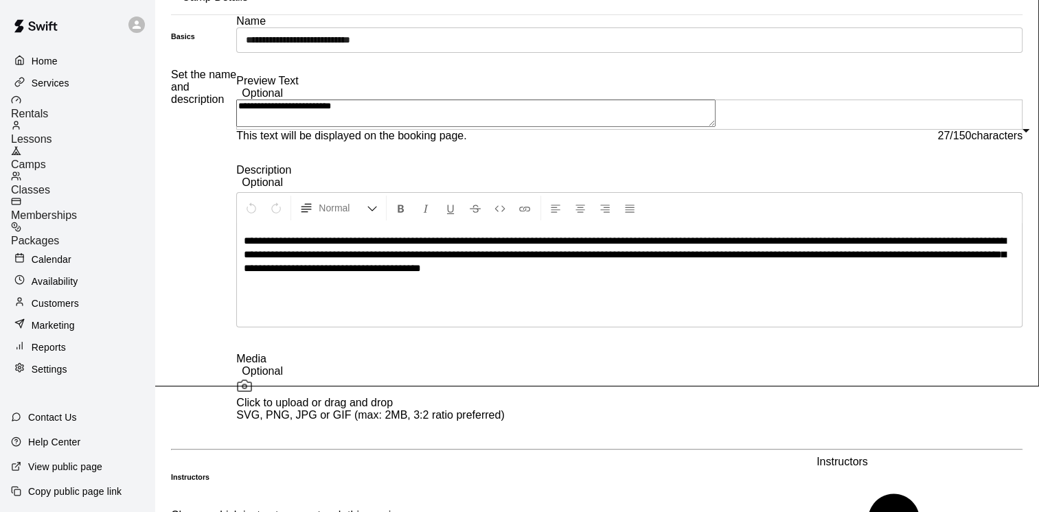
scroll to position [275, 0]
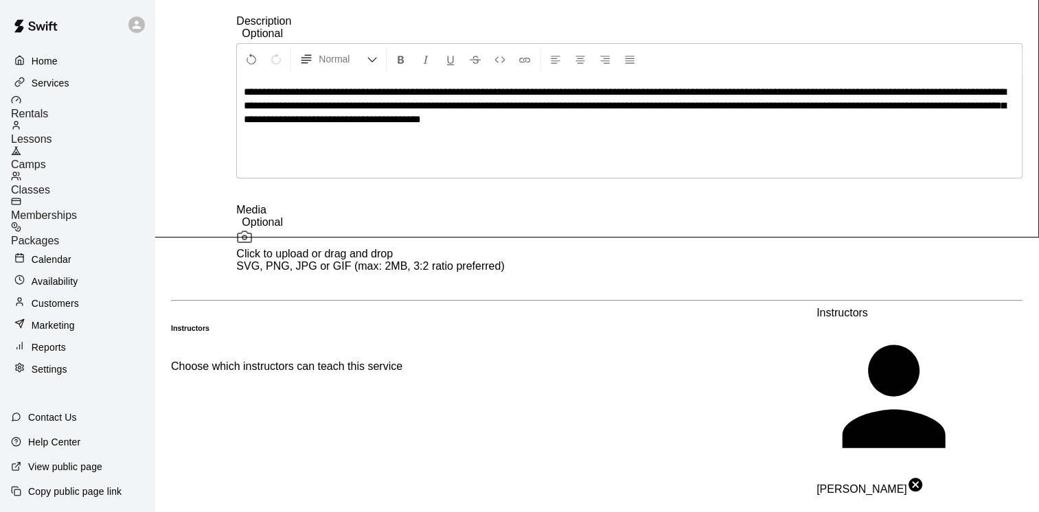
drag, startPoint x: 453, startPoint y: 70, endPoint x: 846, endPoint y: 122, distance: 396.1
click at [846, 122] on div "**********" at bounding box center [629, 126] width 785 height 103
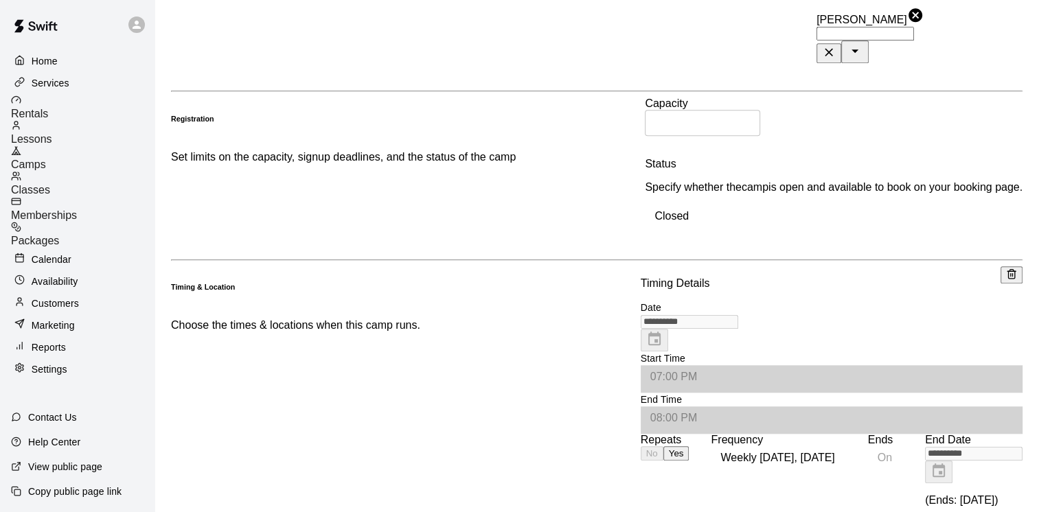
scroll to position [1164, 0]
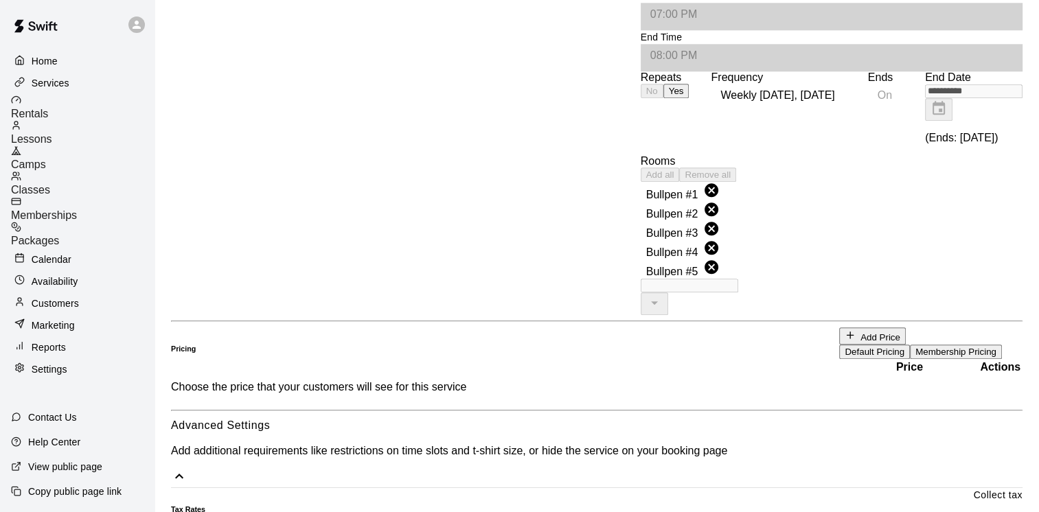
scroll to position [1517, 0]
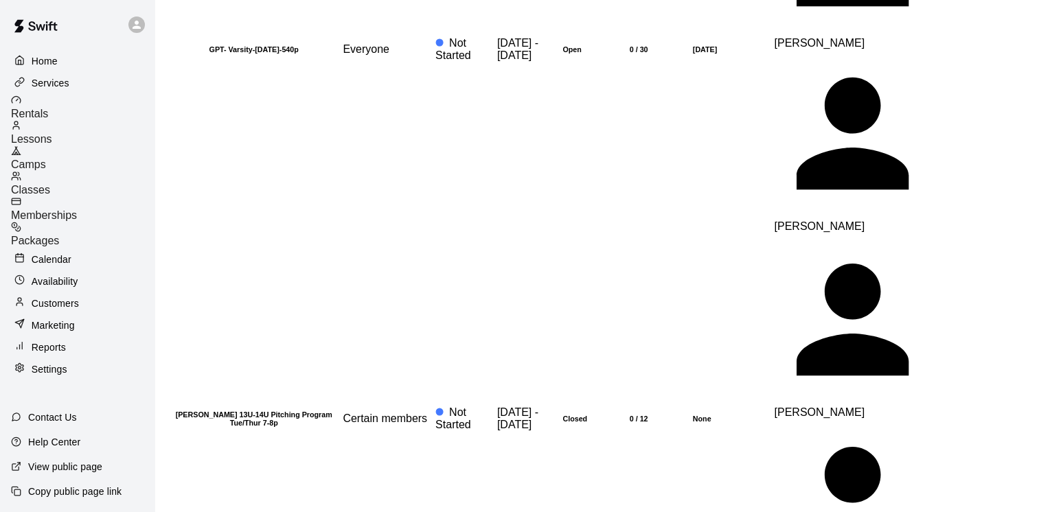
scroll to position [1030, 0]
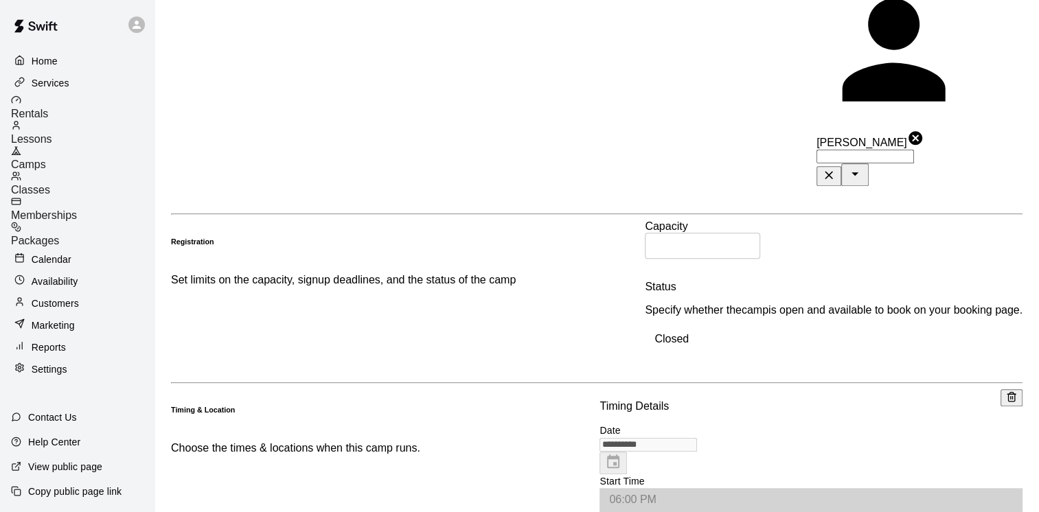
scroll to position [1098, 0]
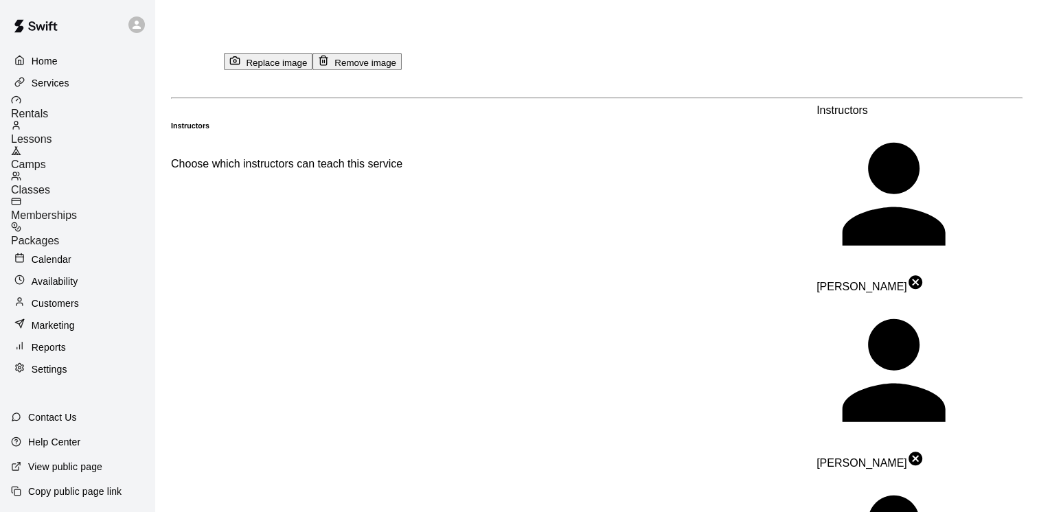
scroll to position [549, 0]
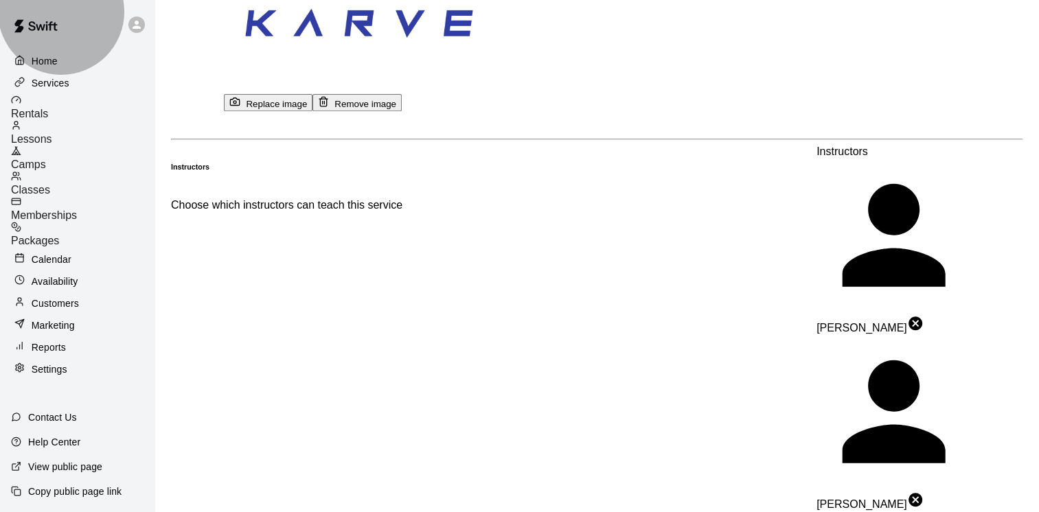
click at [94, 155] on div "Camps" at bounding box center [82, 158] width 143 height 25
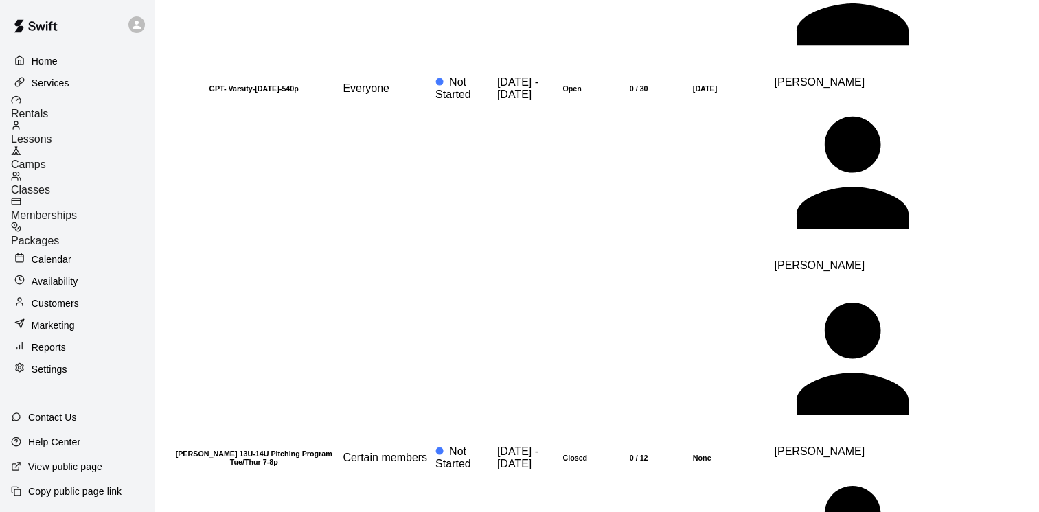
scroll to position [1098, 0]
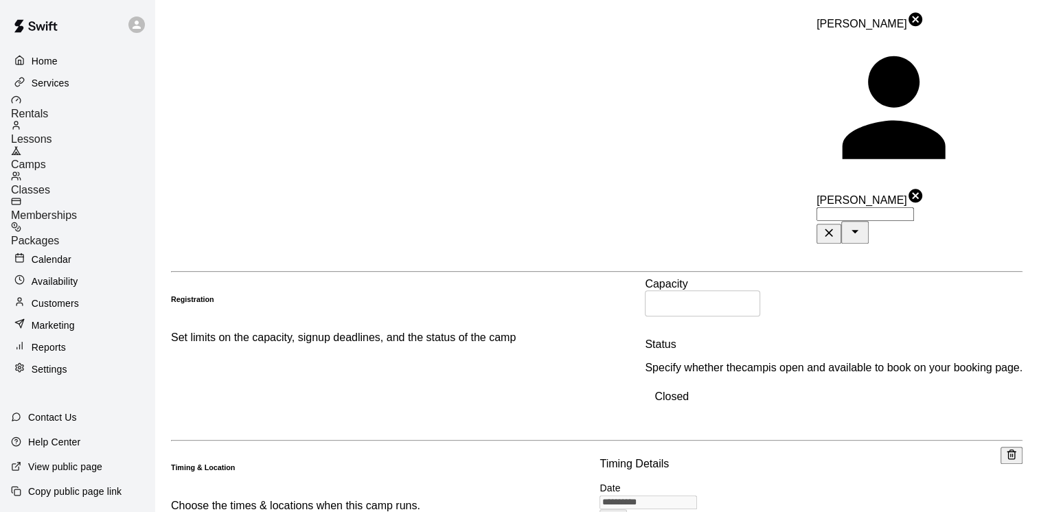
scroll to position [1167, 0]
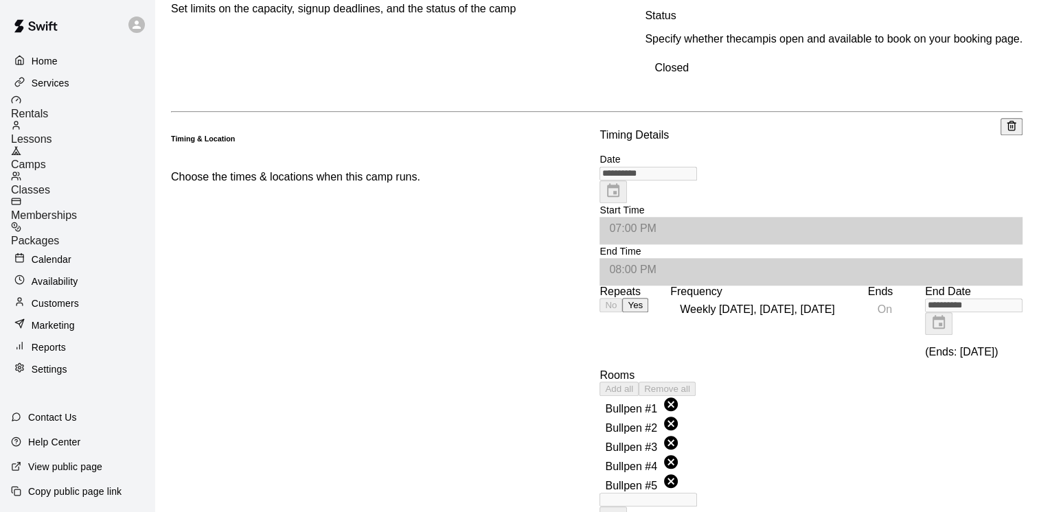
scroll to position [1373, 0]
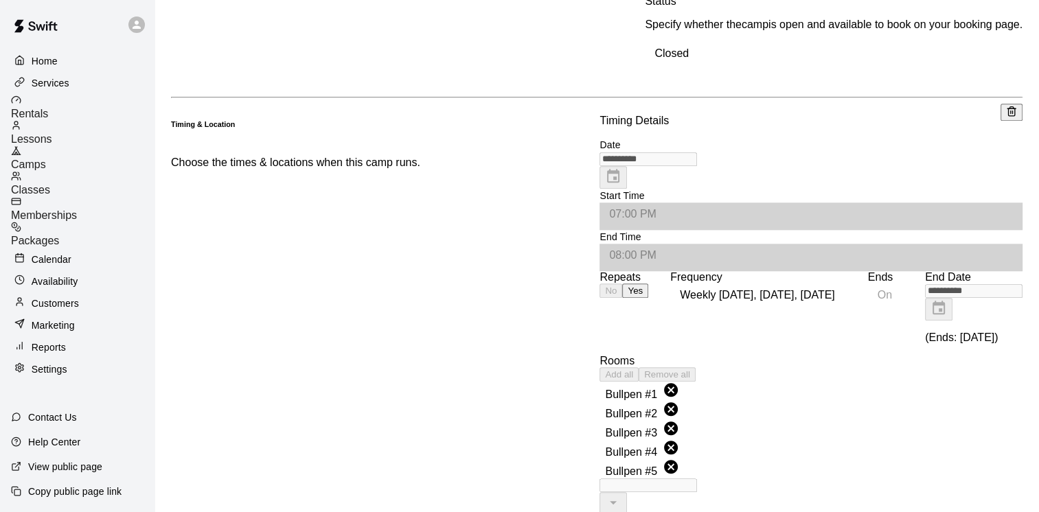
type input "**"
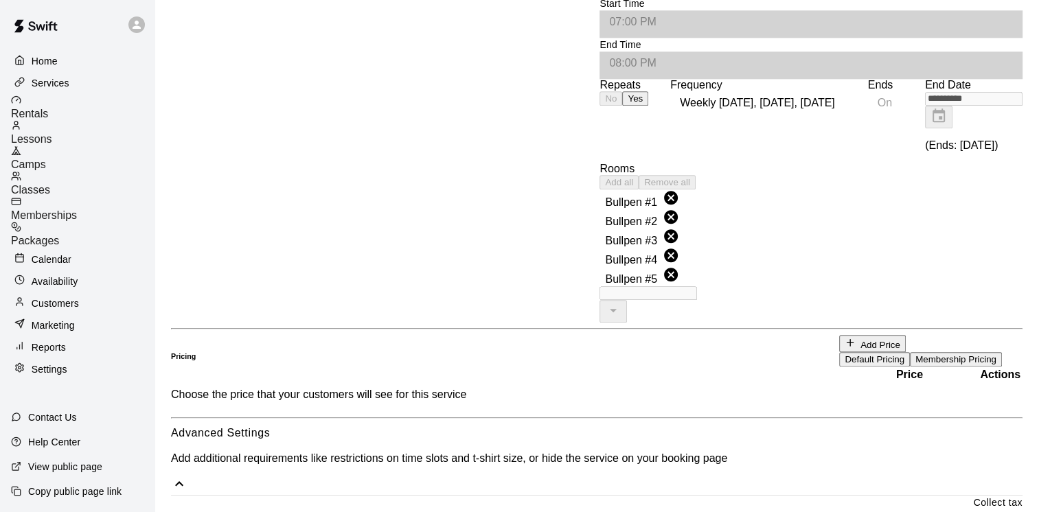
scroll to position [1648, 0]
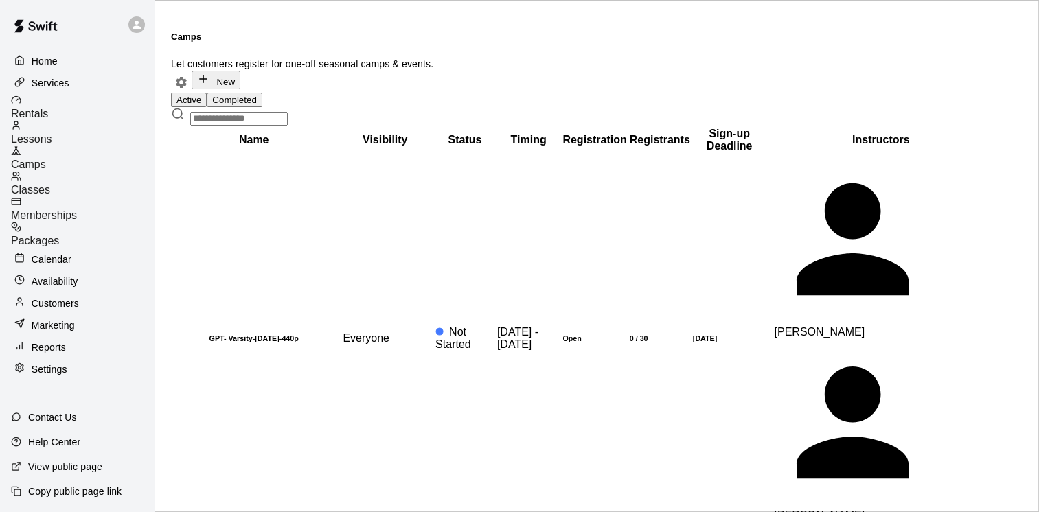
click at [46, 159] on span "Camps" at bounding box center [28, 165] width 35 height 12
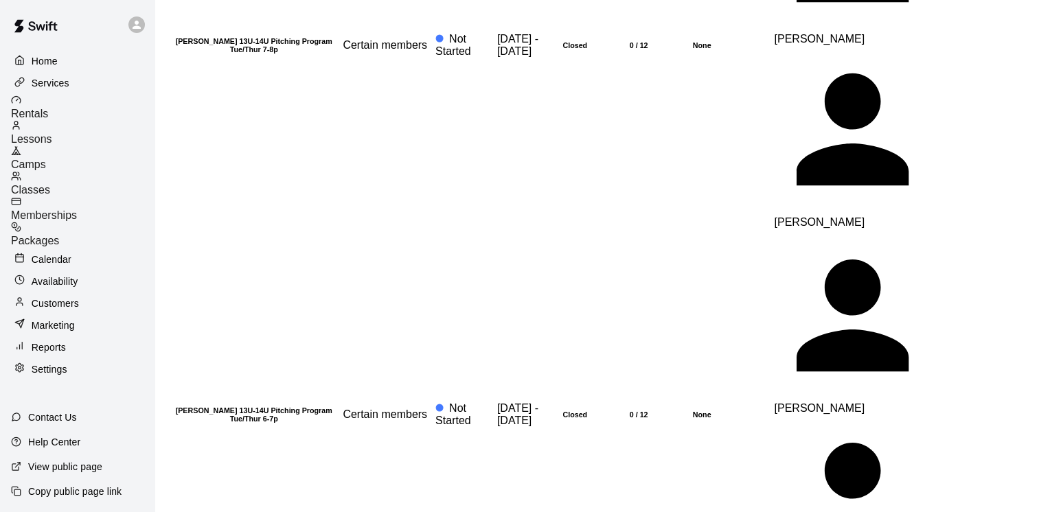
scroll to position [1373, 0]
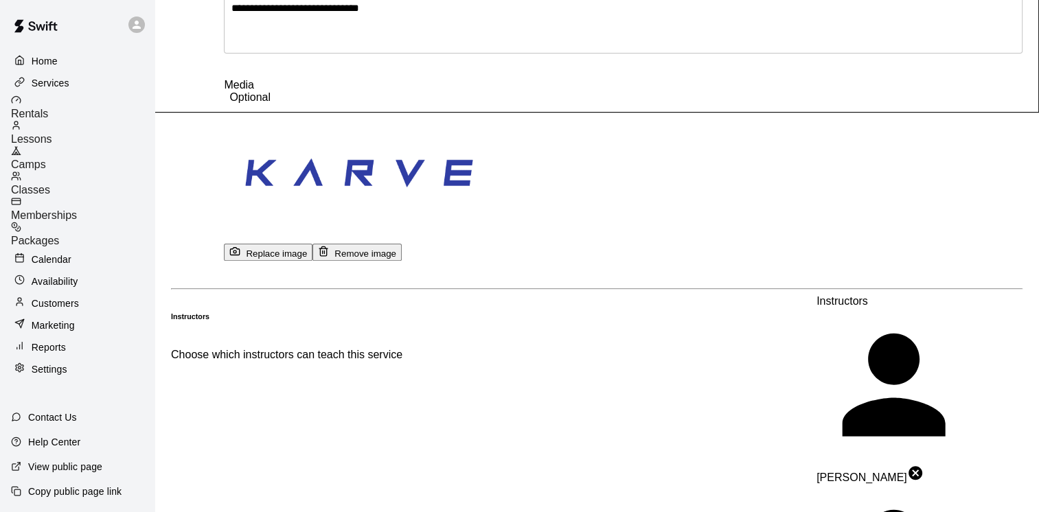
scroll to position [549, 0]
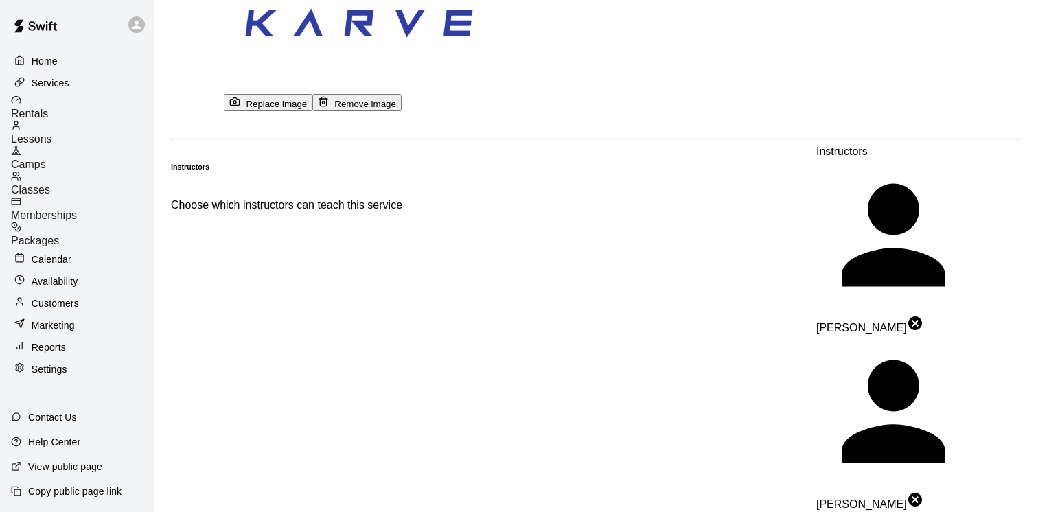
type input "******"
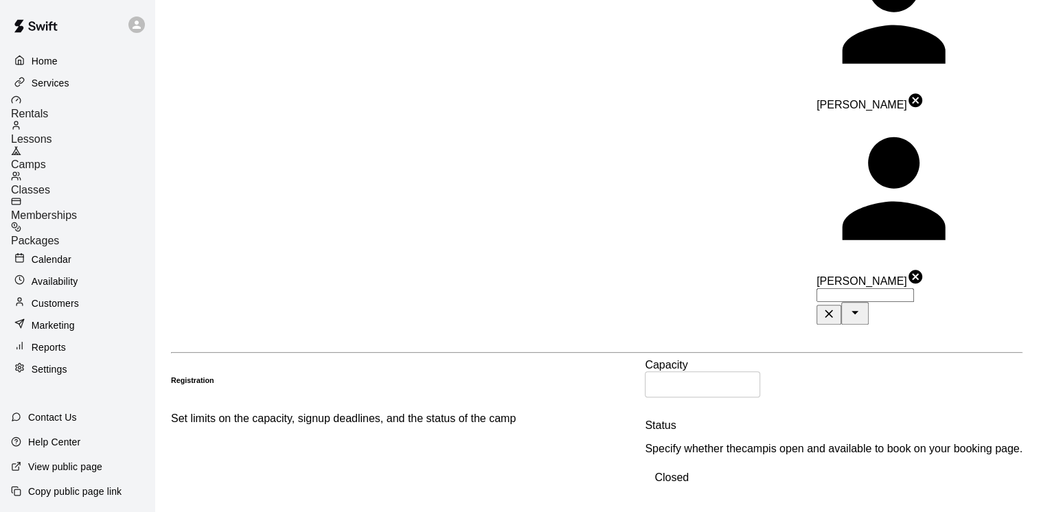
scroll to position [1098, 0]
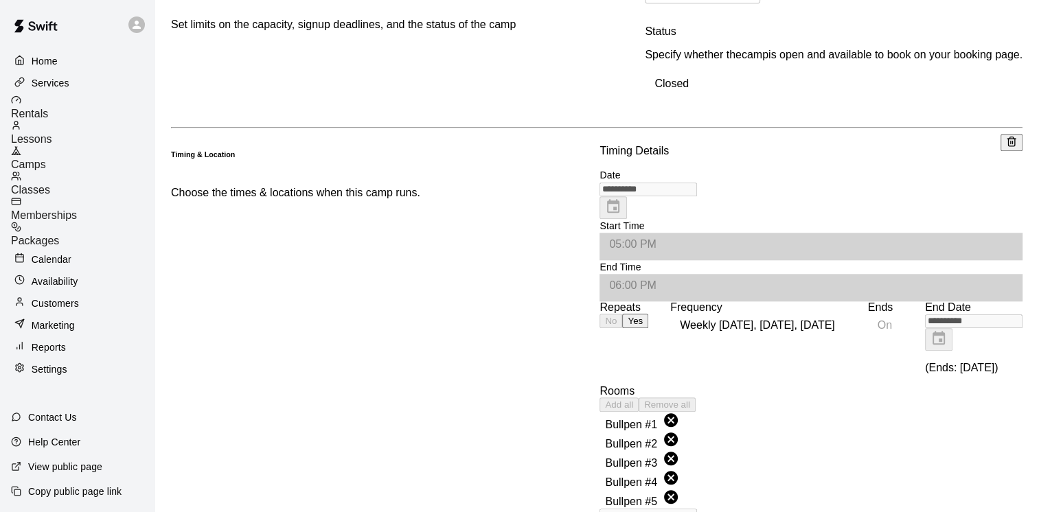
scroll to position [1373, 0]
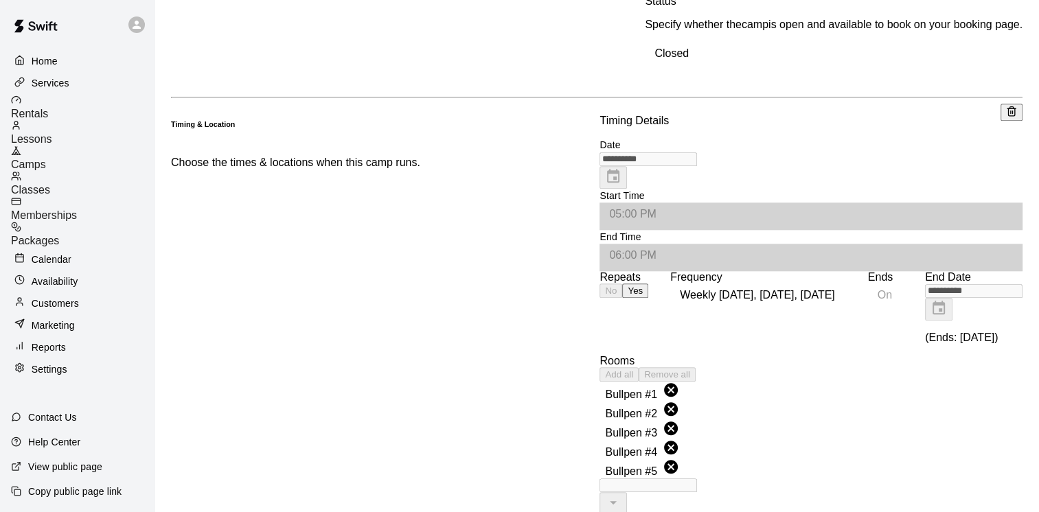
type input "**"
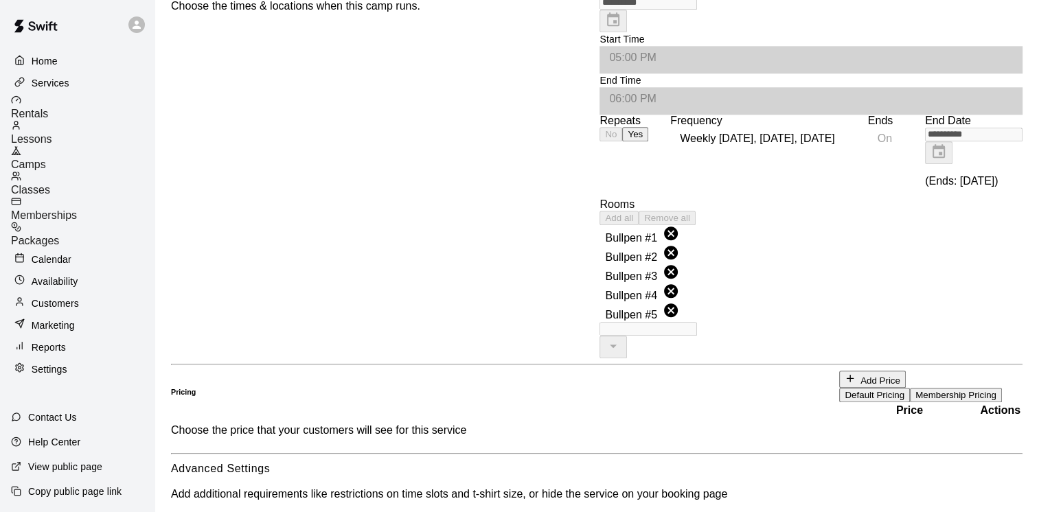
scroll to position [1648, 0]
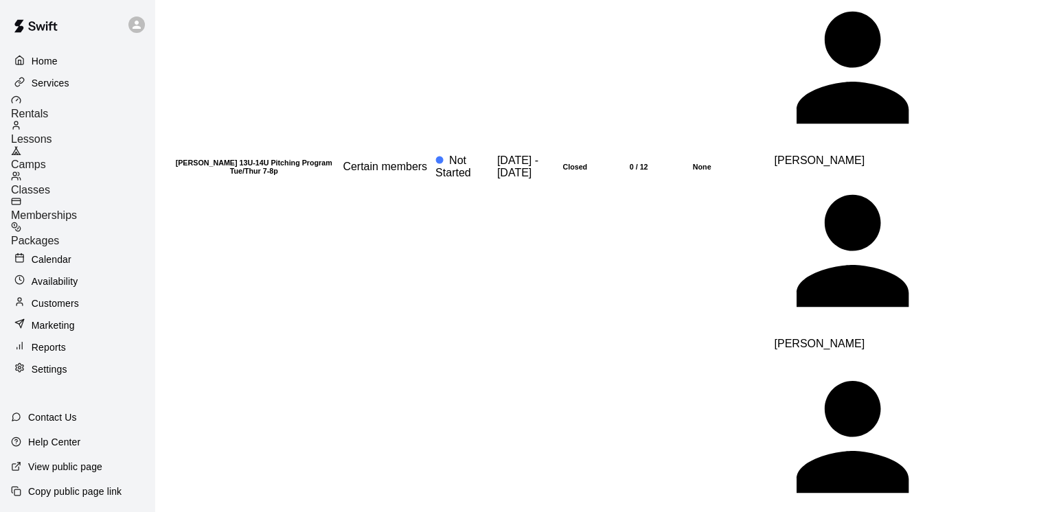
scroll to position [1304, 0]
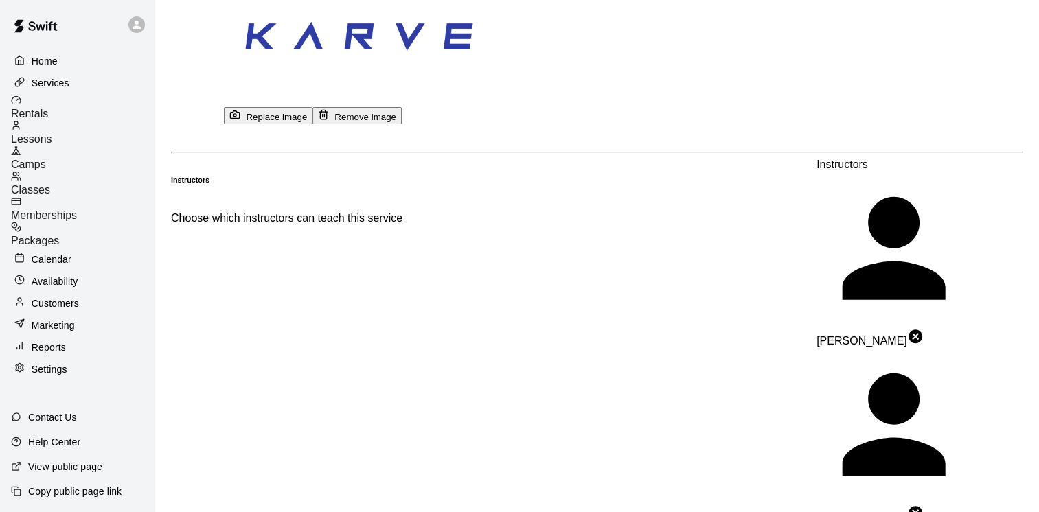
scroll to position [549, 0]
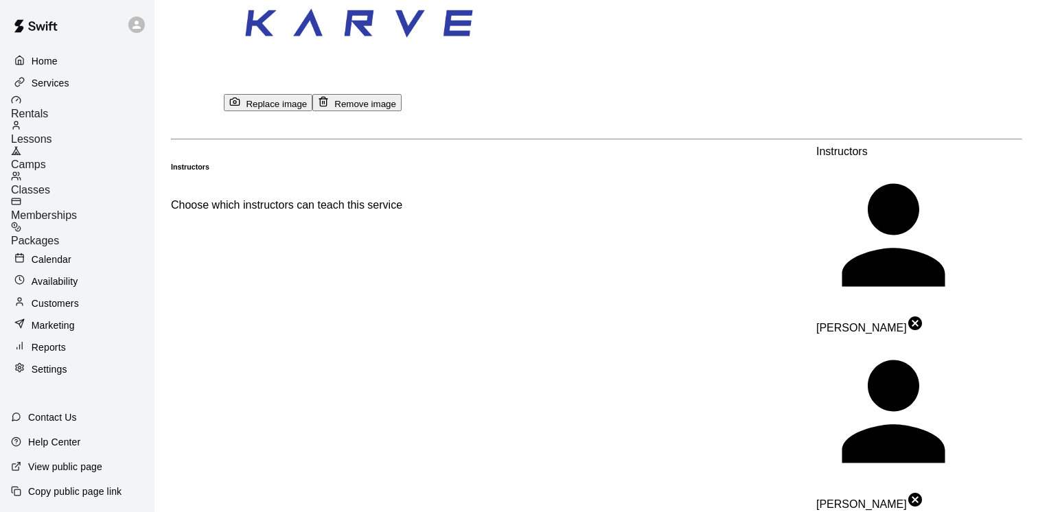
type input "******"
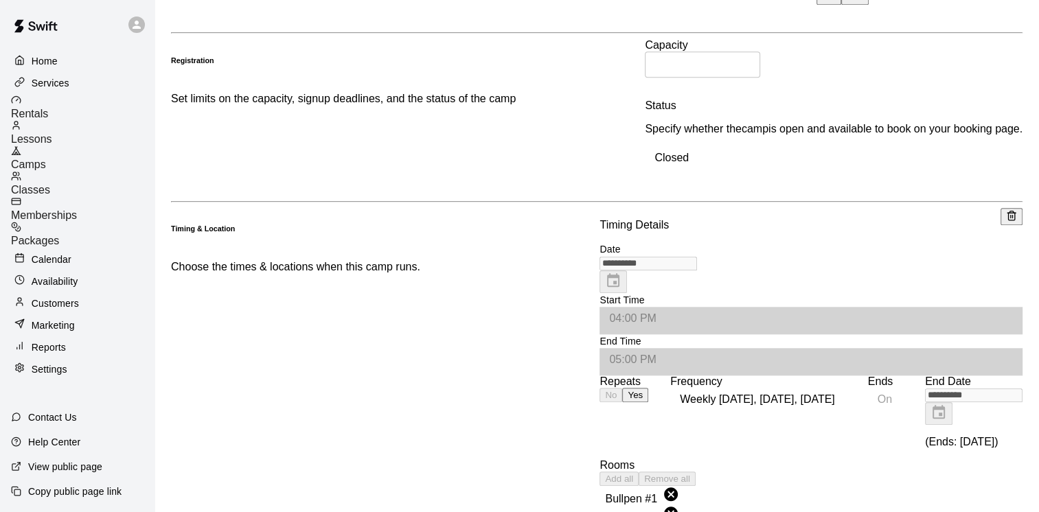
scroll to position [1277, 0]
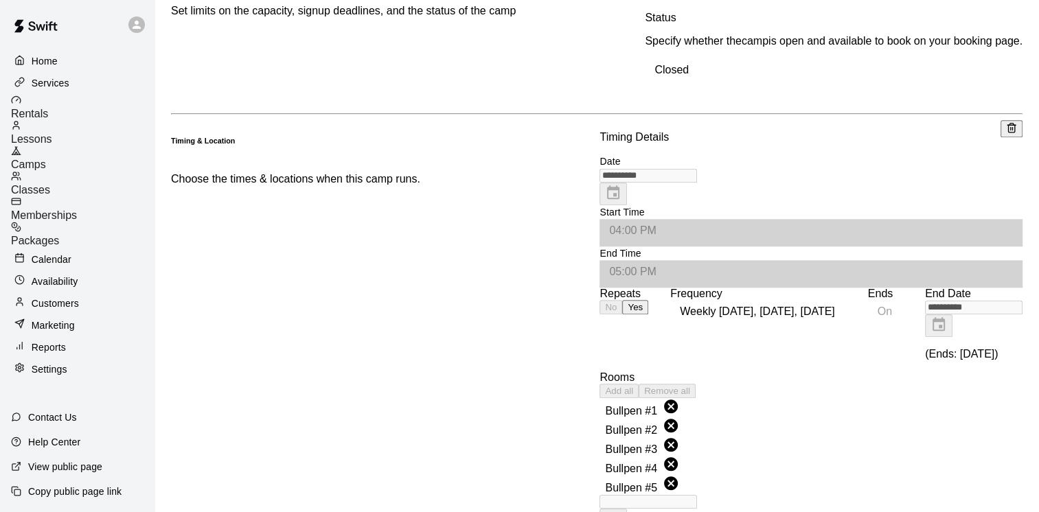
scroll to position [1483, 0]
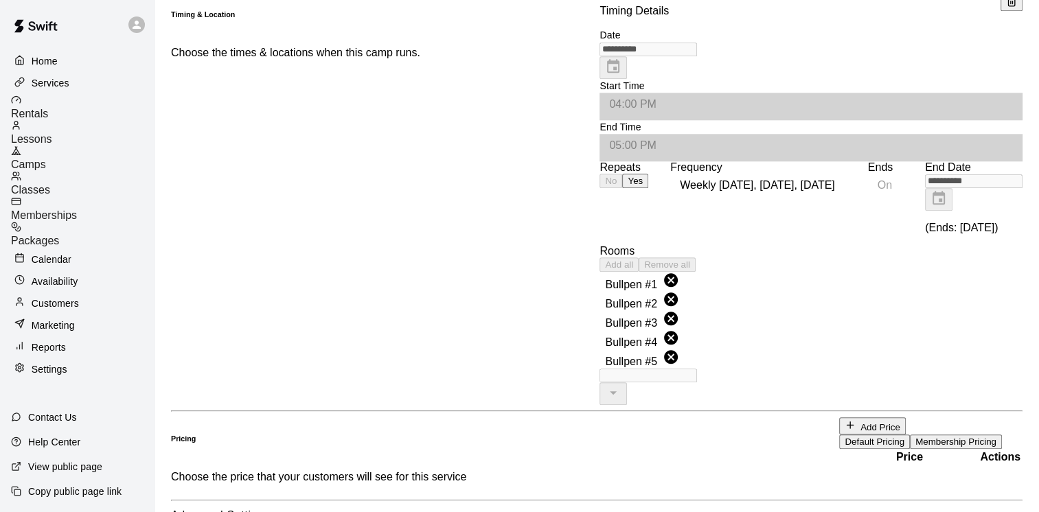
drag, startPoint x: 453, startPoint y: 174, endPoint x: 461, endPoint y: 172, distance: 8.7
type input "**"
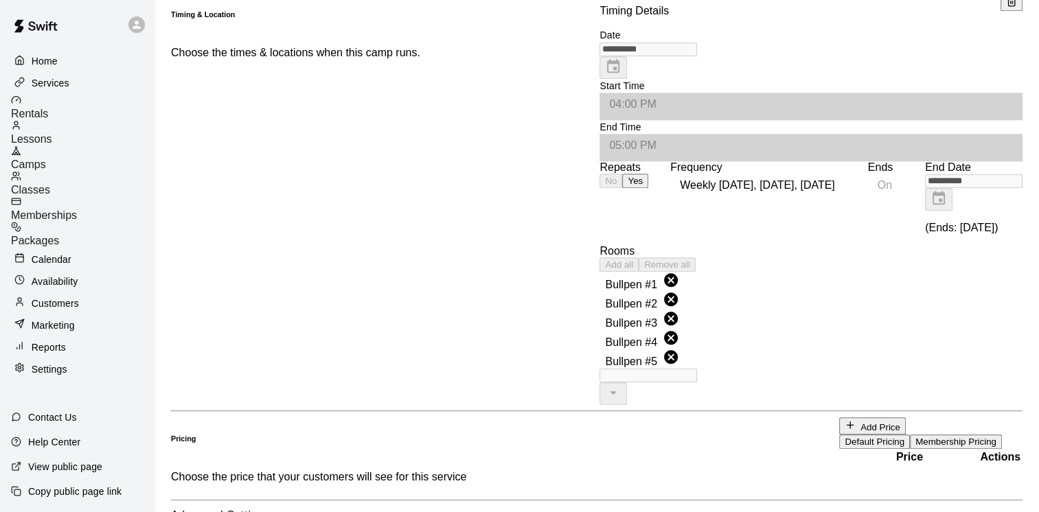
type input "**"
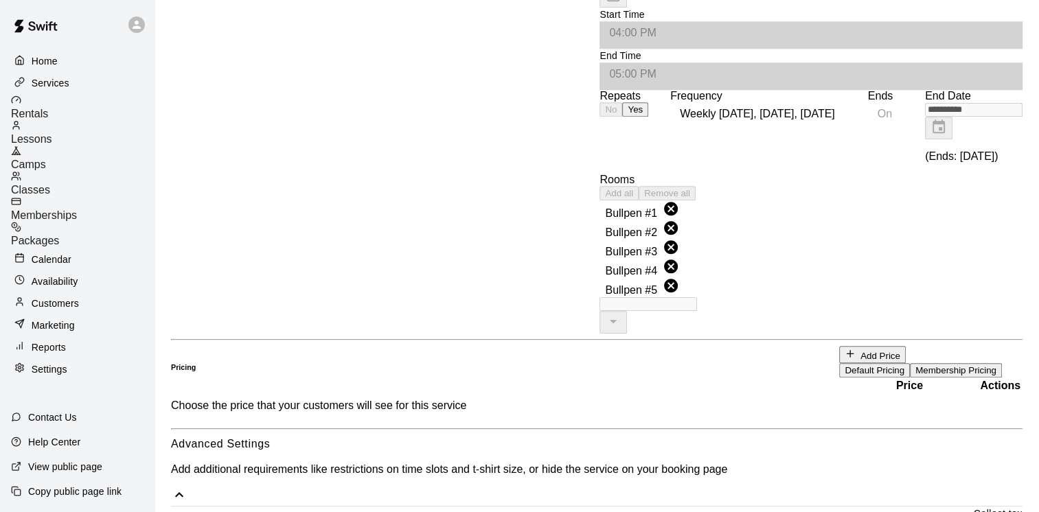
scroll to position [1758, 0]
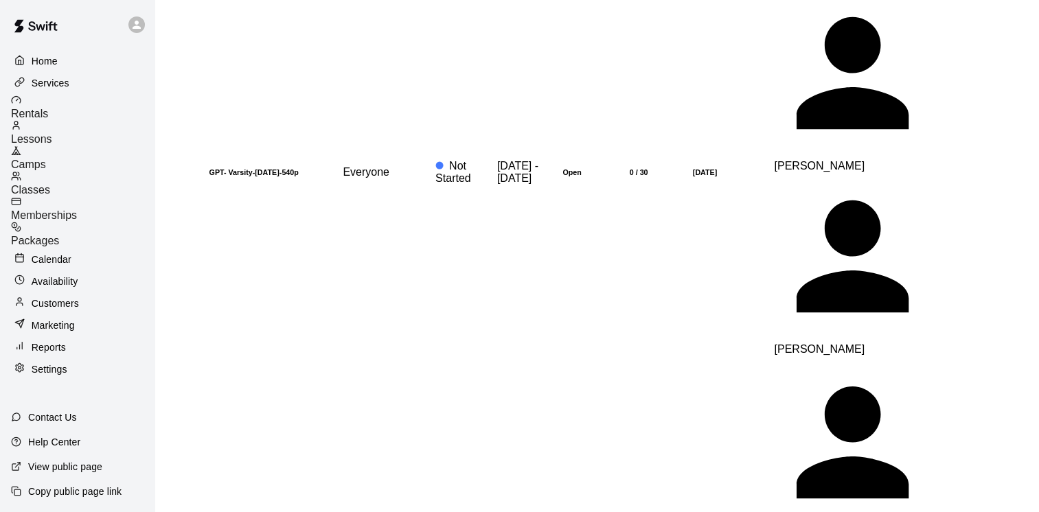
scroll to position [549, 0]
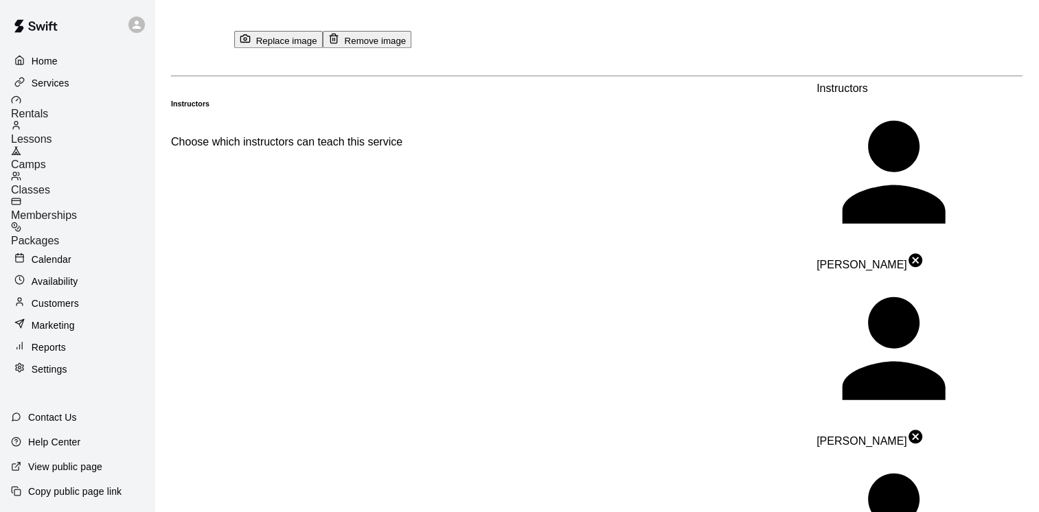
scroll to position [618, 0]
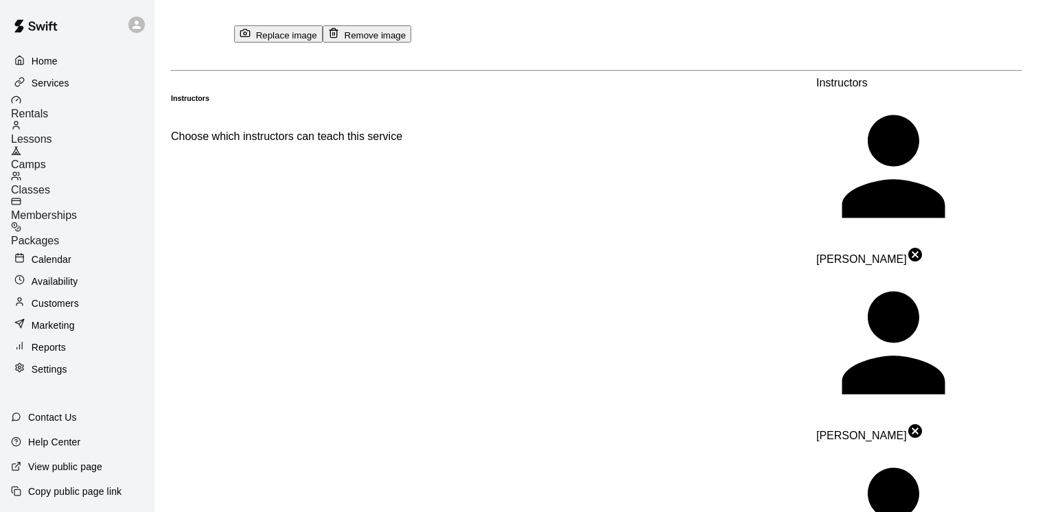
type input "******"
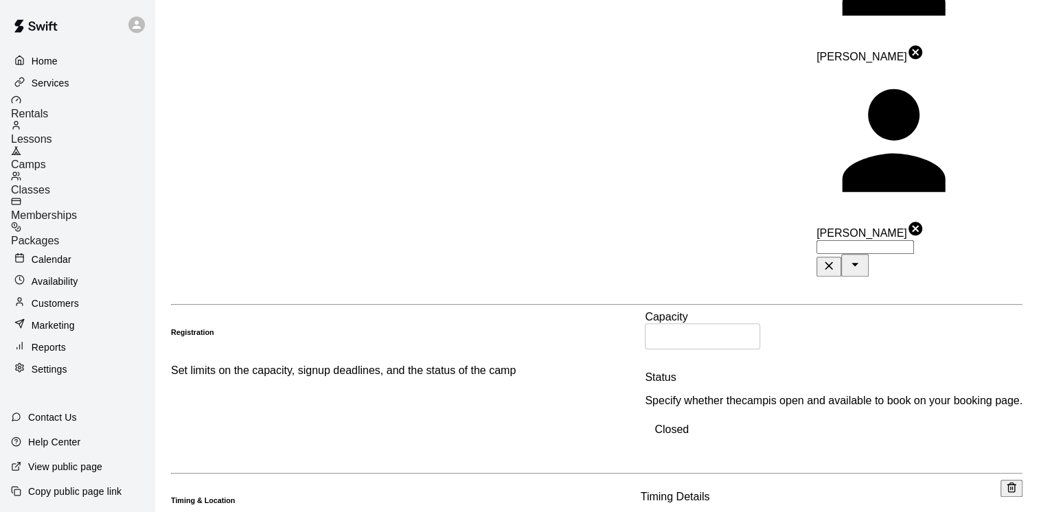
scroll to position [1167, 0]
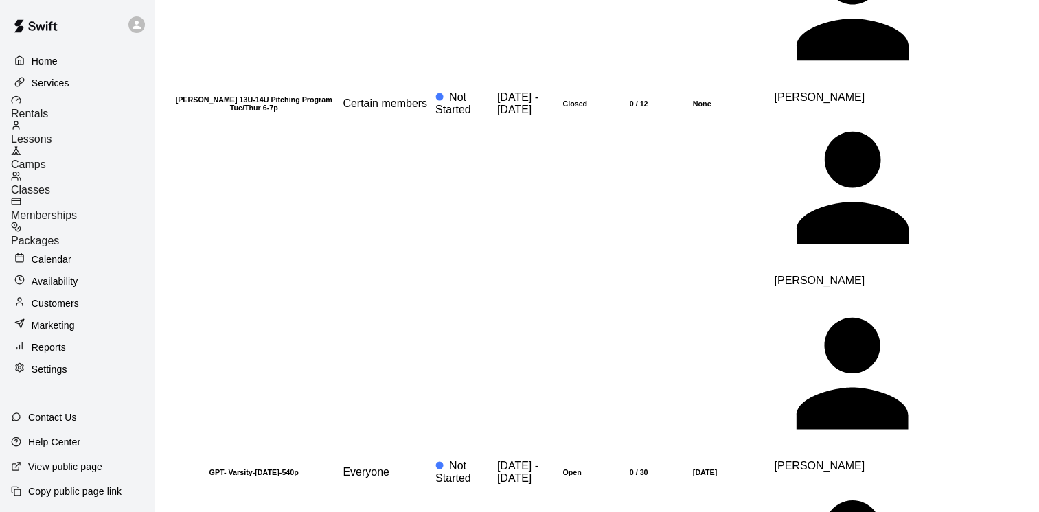
scroll to position [1854, 0]
